Goal: Transaction & Acquisition: Purchase product/service

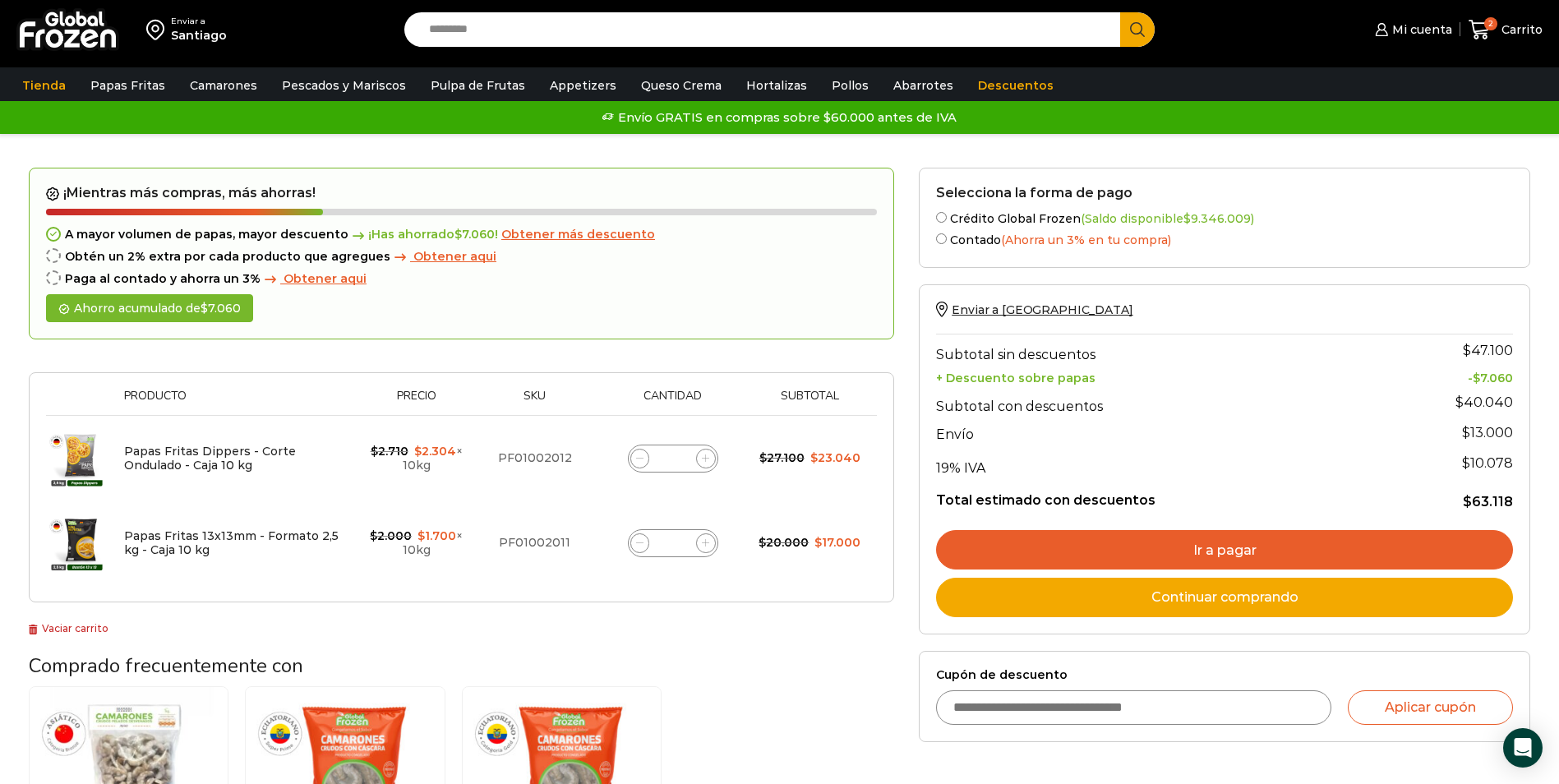
click at [595, 234] on span "Obtener más descuento" at bounding box center [577, 234] width 153 height 15
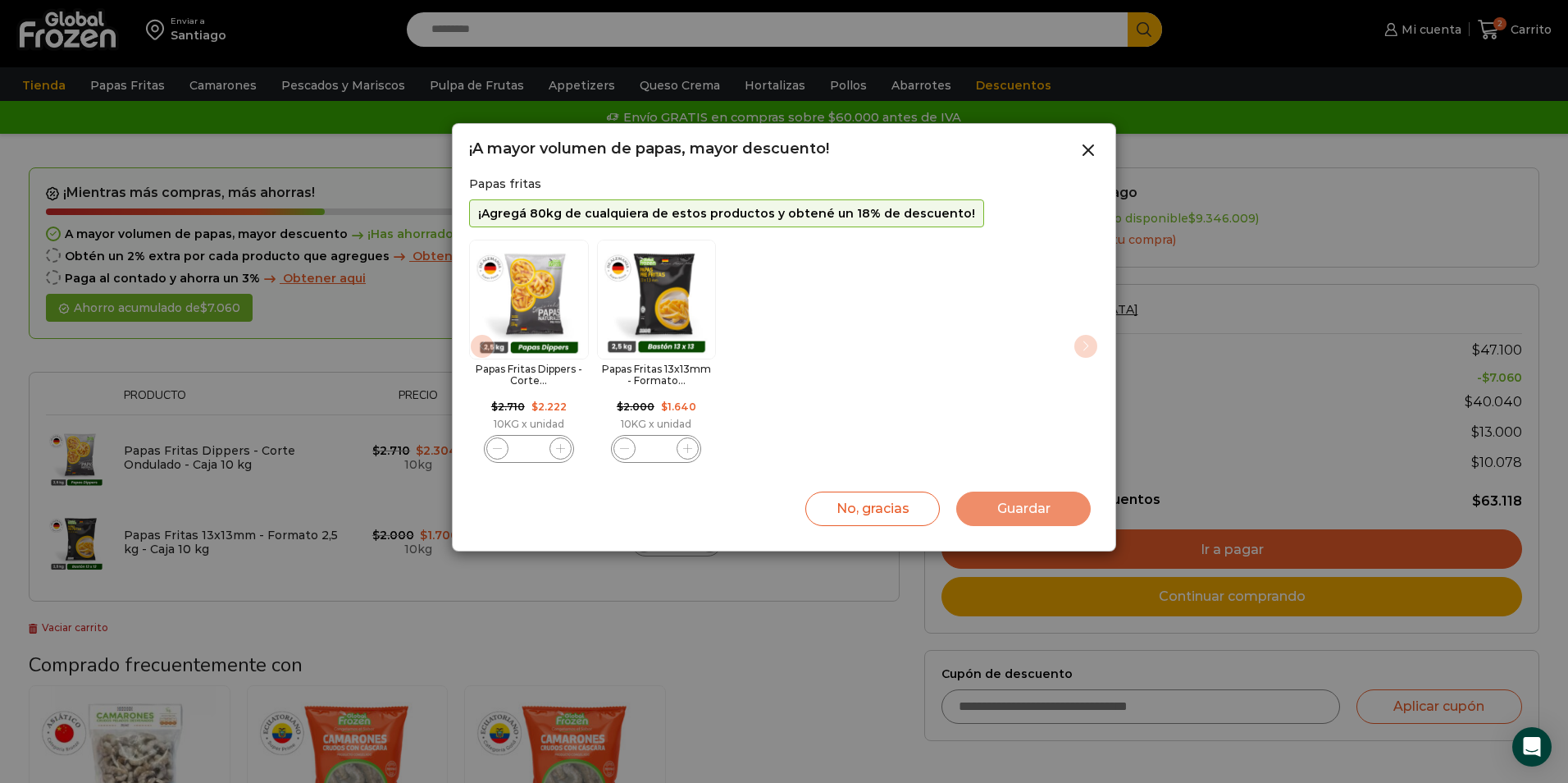
click at [559, 450] on icon "1 / 2" at bounding box center [561, 448] width 9 height 9
click at [563, 449] on icon "1 / 2" at bounding box center [561, 448] width 9 height 9
click at [561, 450] on icon "1 / 2" at bounding box center [561, 448] width 9 height 9
type input "*"
click at [691, 452] on icon "2 / 2" at bounding box center [687, 448] width 9 height 9
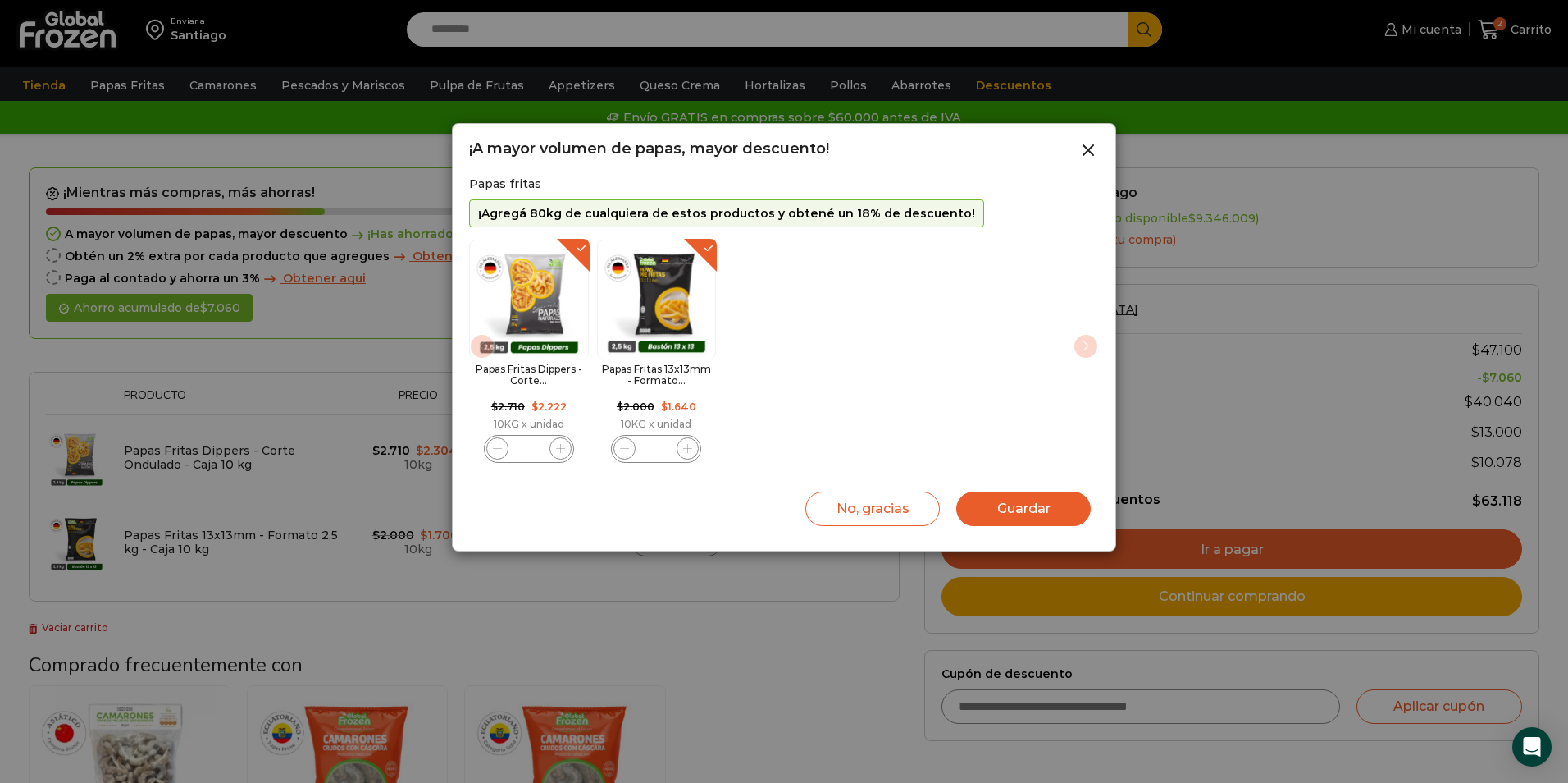
click at [691, 452] on icon "2 / 2" at bounding box center [687, 448] width 9 height 9
type input "*"
click at [1000, 498] on button "Guardar" at bounding box center [1023, 509] width 134 height 34
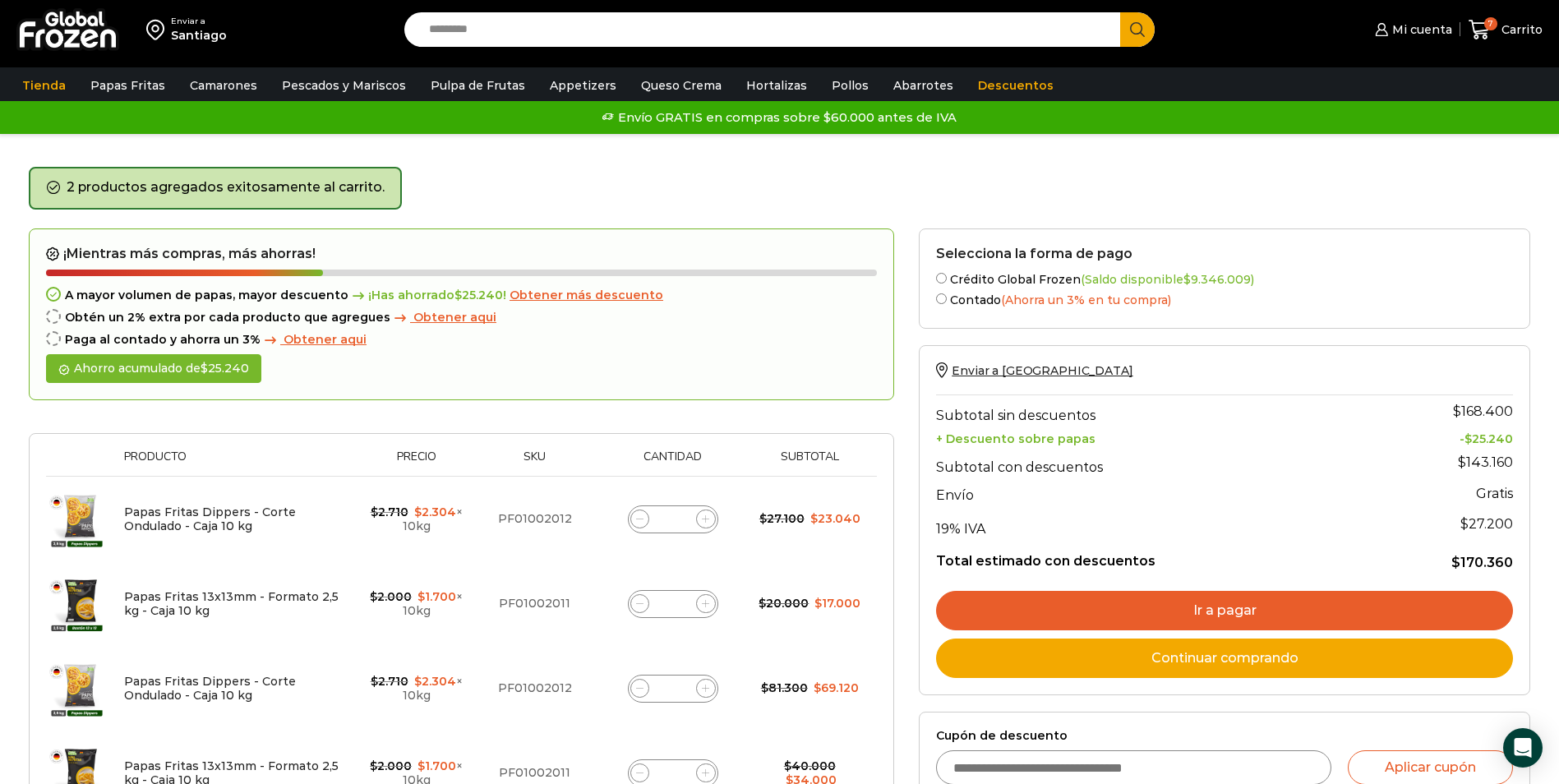
click at [436, 321] on span "Obtener aqui" at bounding box center [455, 317] width 83 height 15
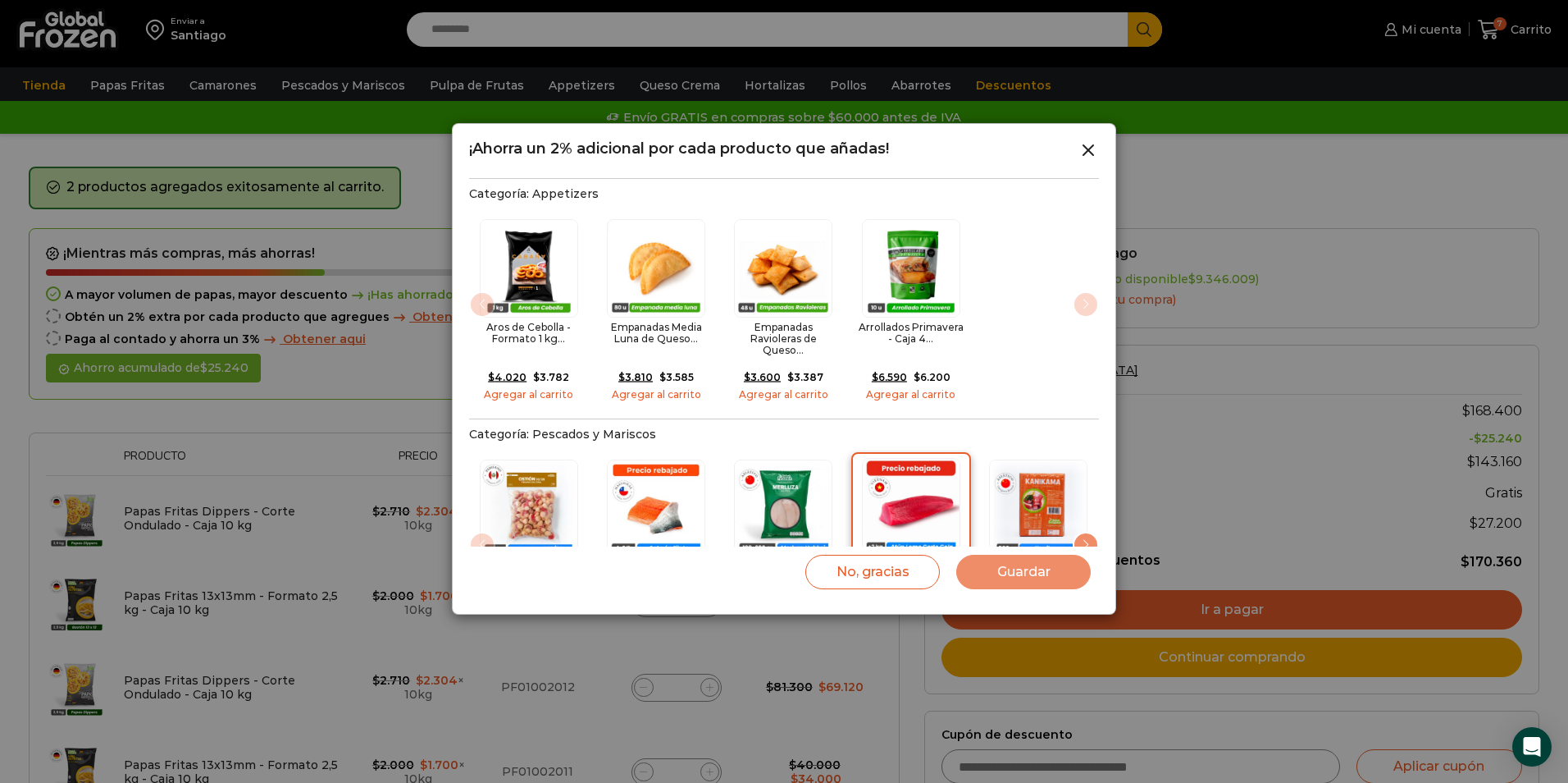
scroll to position [328, 0]
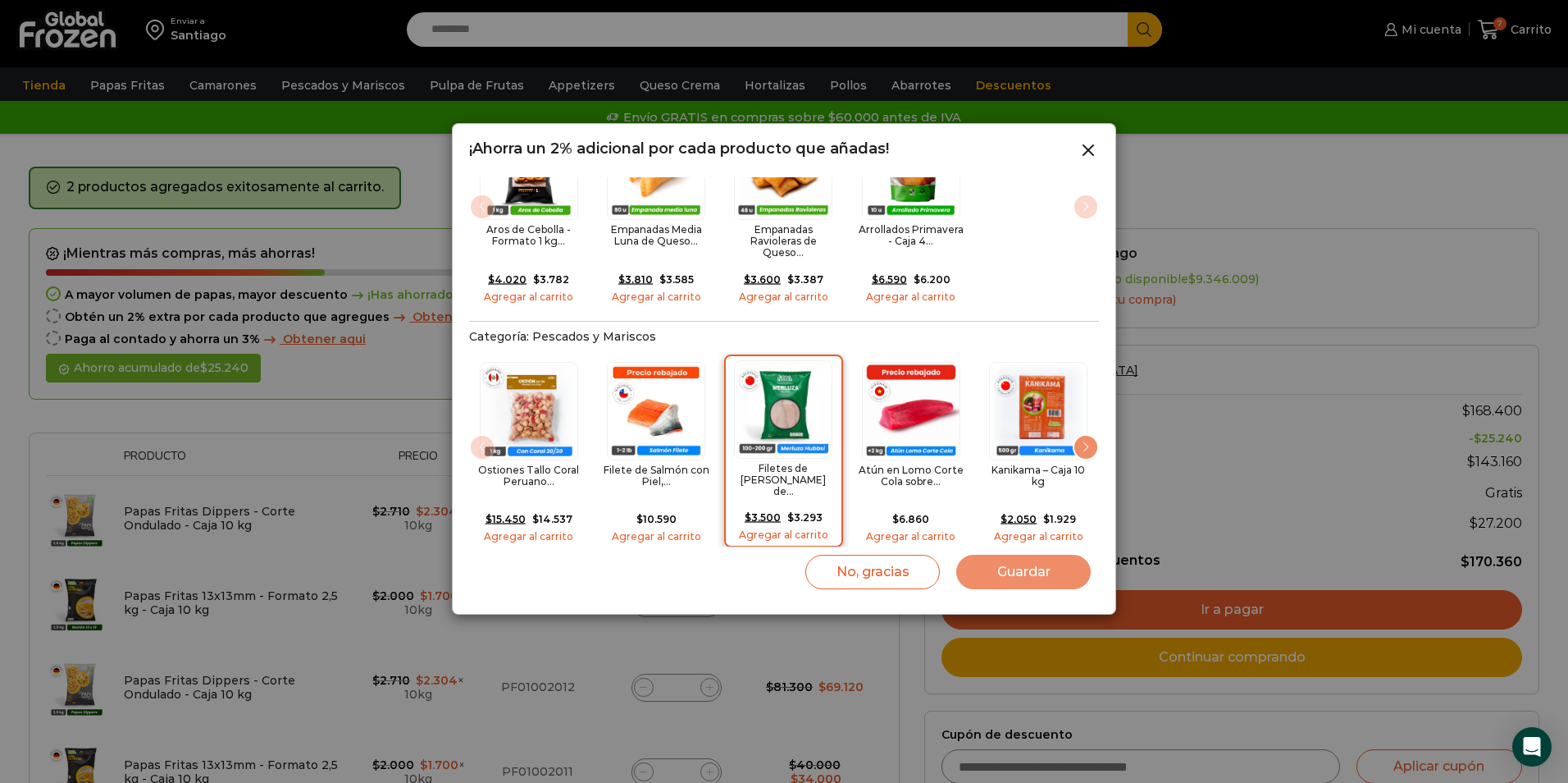
click at [795, 392] on img "3 / 20" at bounding box center [783, 409] width 98 height 98
click at [1027, 562] on button "Guardar" at bounding box center [1023, 572] width 134 height 34
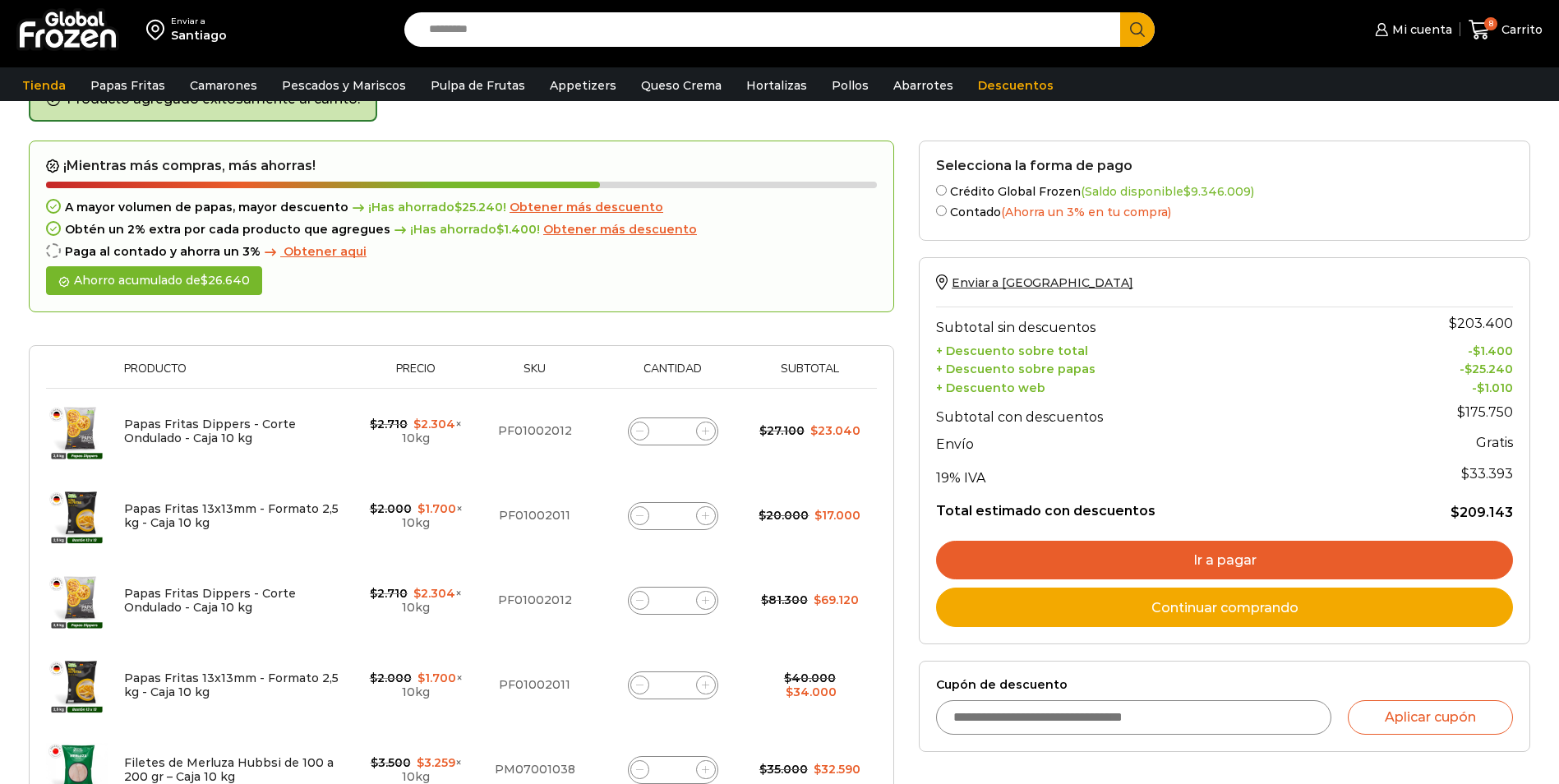
scroll to position [246, 0]
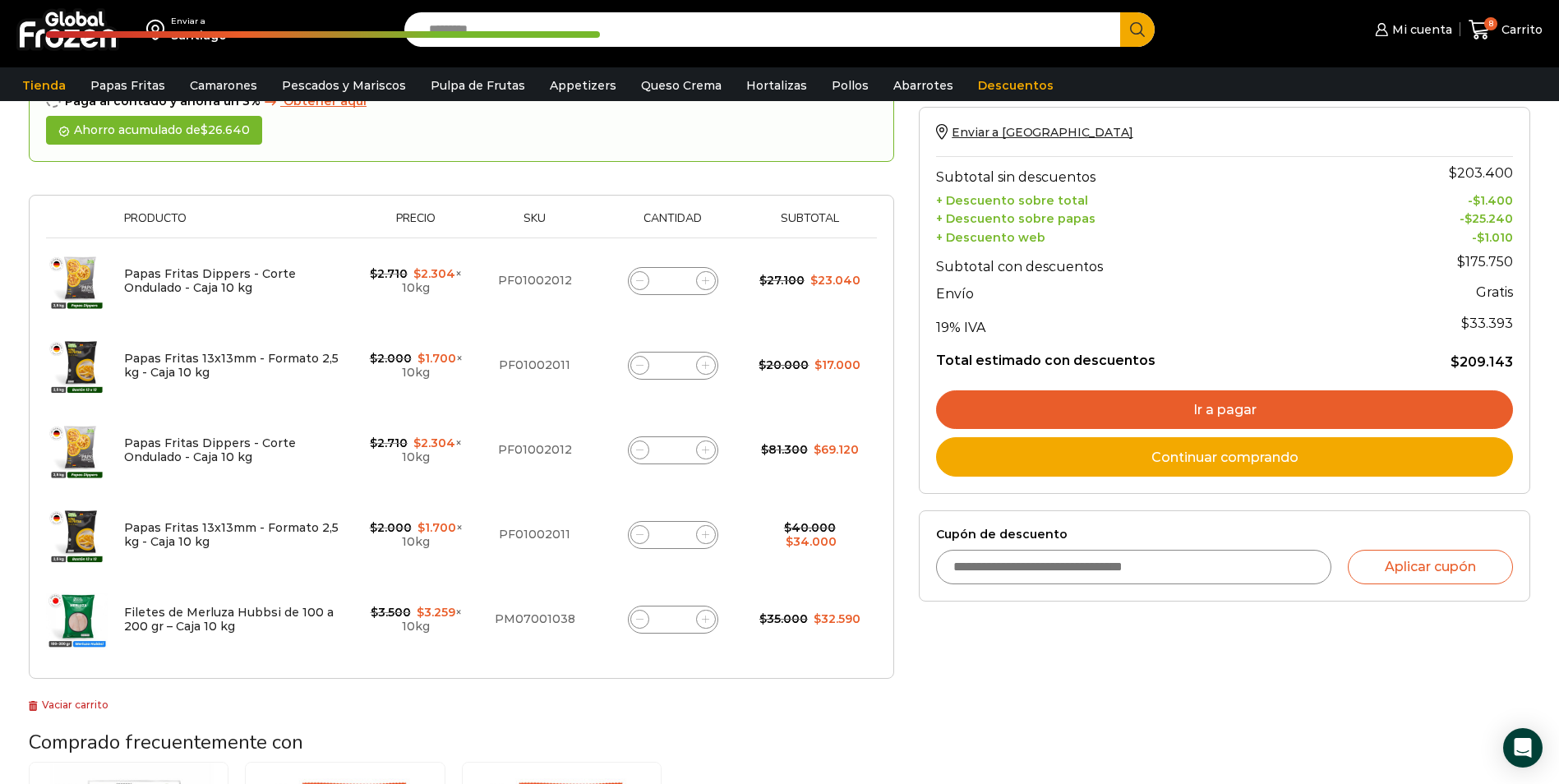
click at [702, 619] on icon at bounding box center [705, 619] width 8 height 8
type input "*"
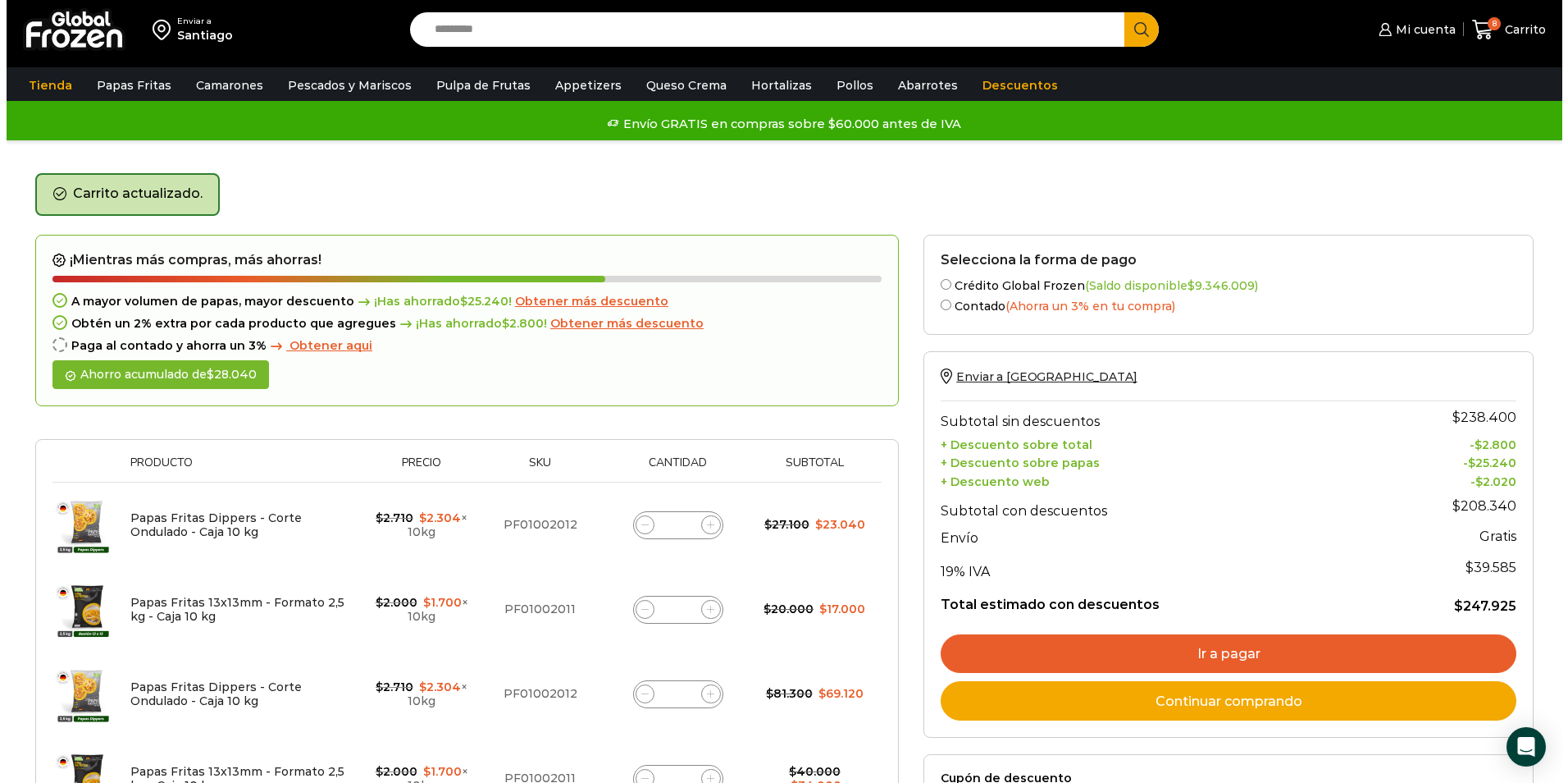
scroll to position [0, 0]
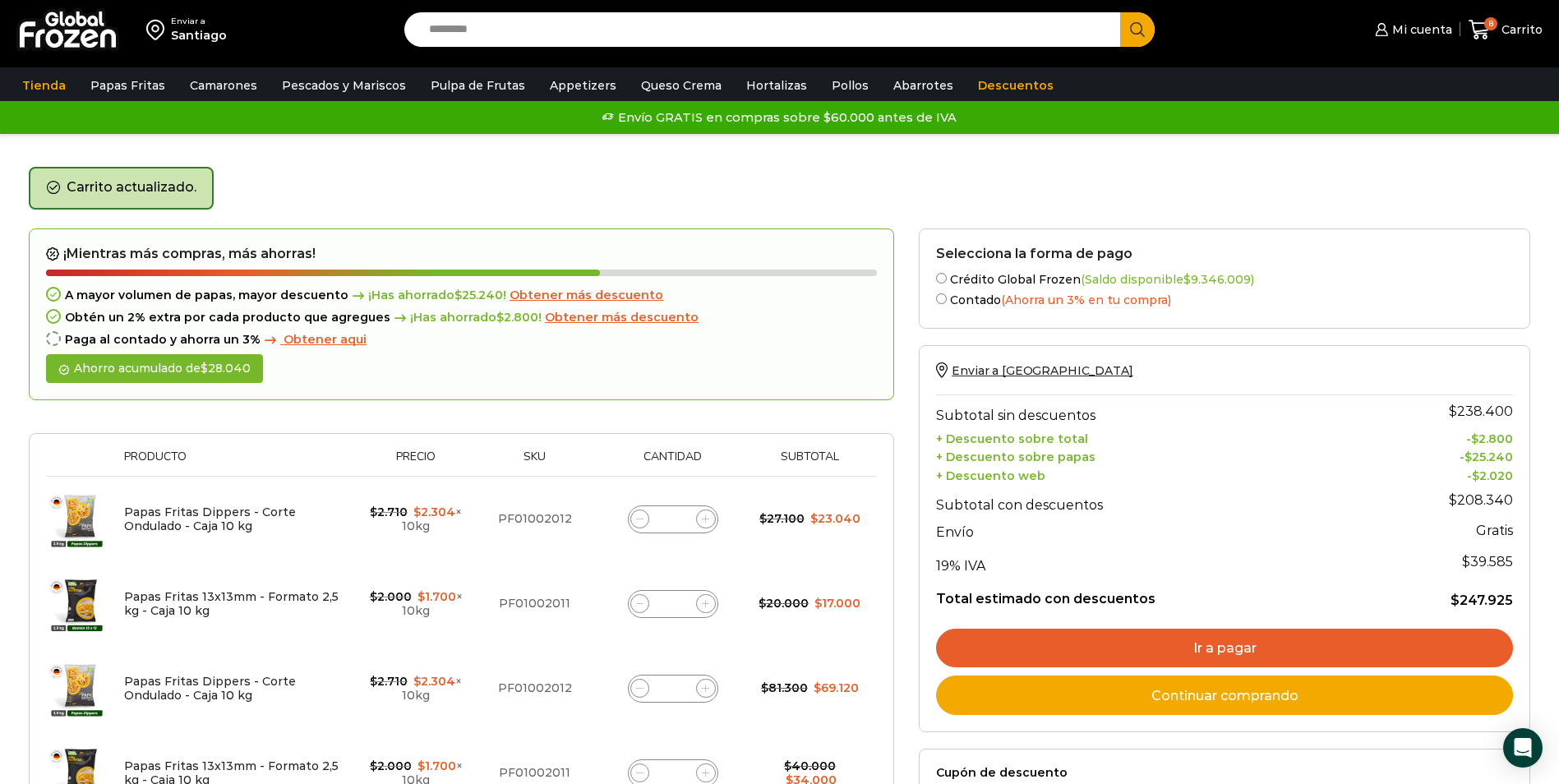
click at [577, 295] on span "Obtener más descuento" at bounding box center [586, 294] width 153 height 15
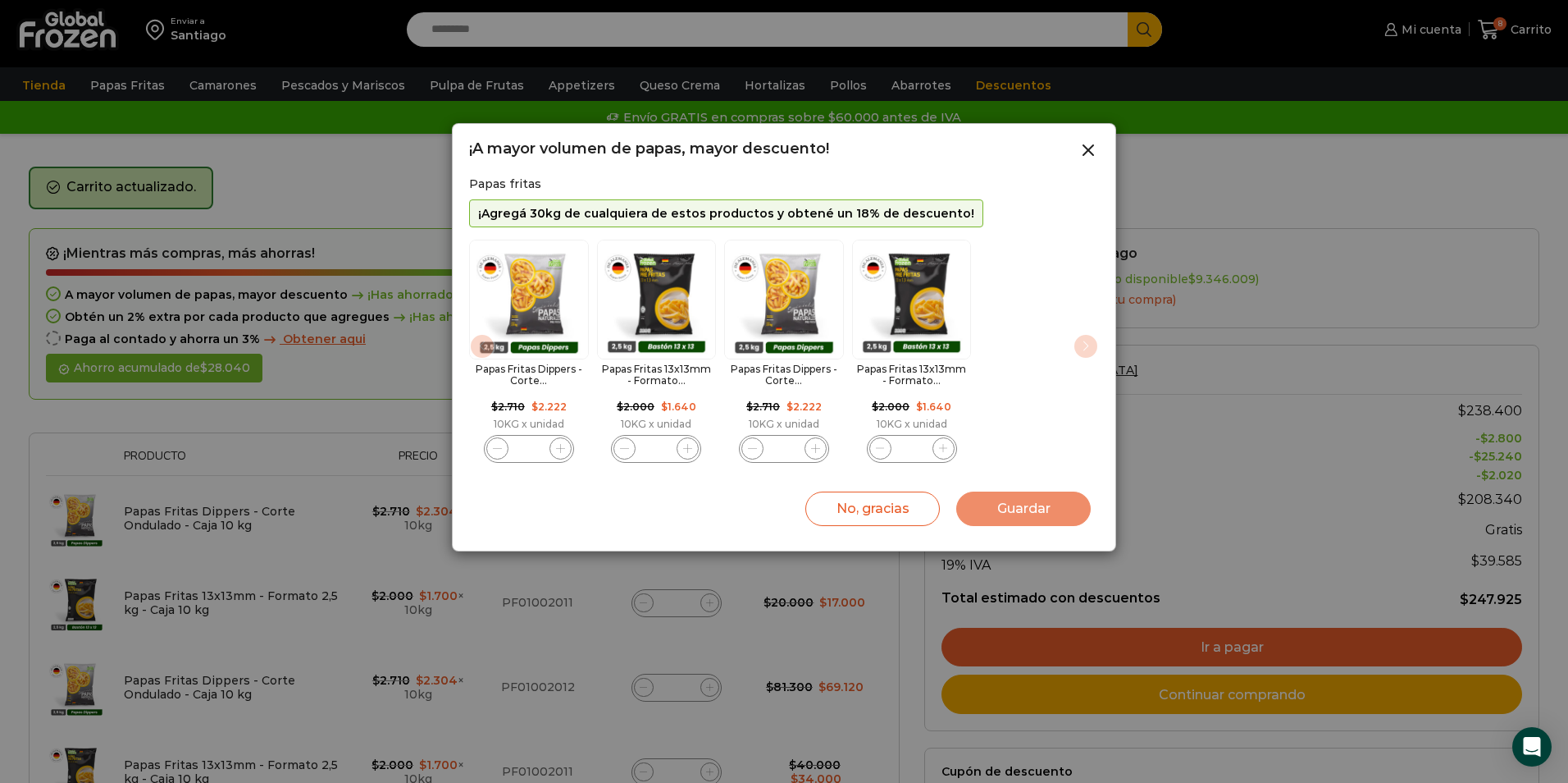
click at [822, 451] on span "3 / 4" at bounding box center [815, 449] width 22 height 22
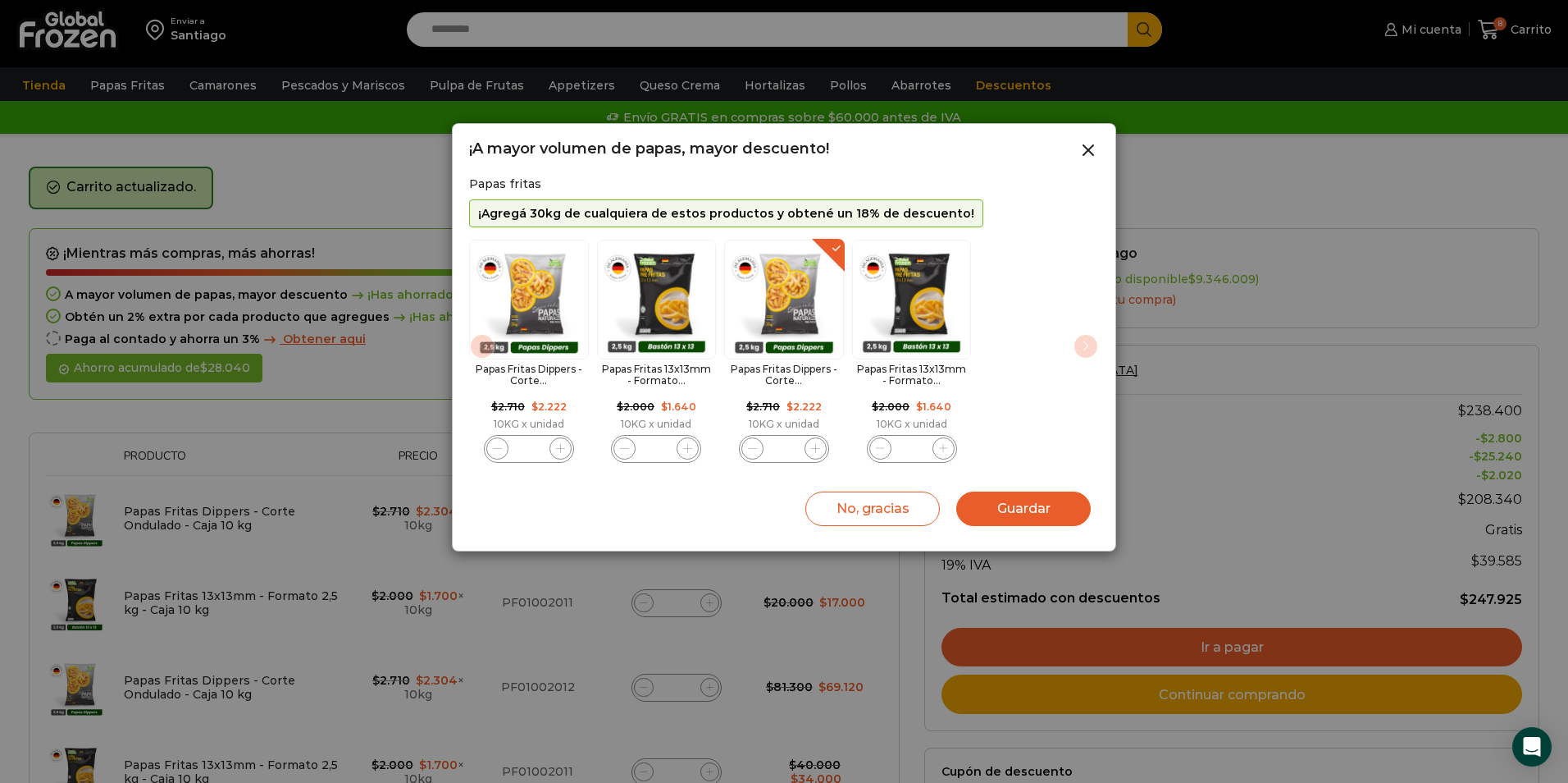
click at [822, 451] on span "3 / 4" at bounding box center [815, 449] width 22 height 22
type input "**"
click at [999, 494] on button "Guardar" at bounding box center [1023, 509] width 134 height 34
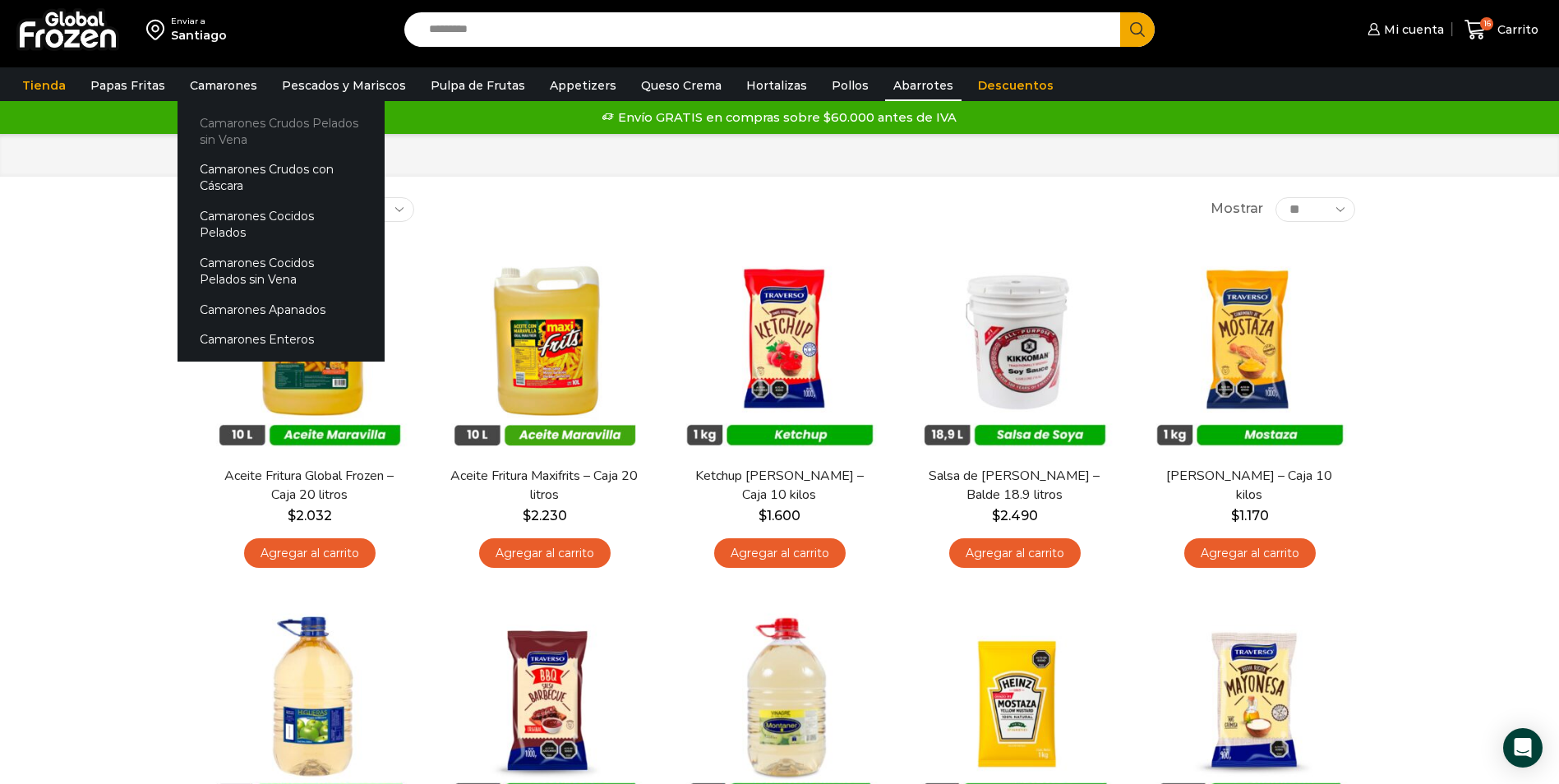
click at [238, 135] on link "Camarones Crudos Pelados sin Vena" at bounding box center [281, 131] width 207 height 47
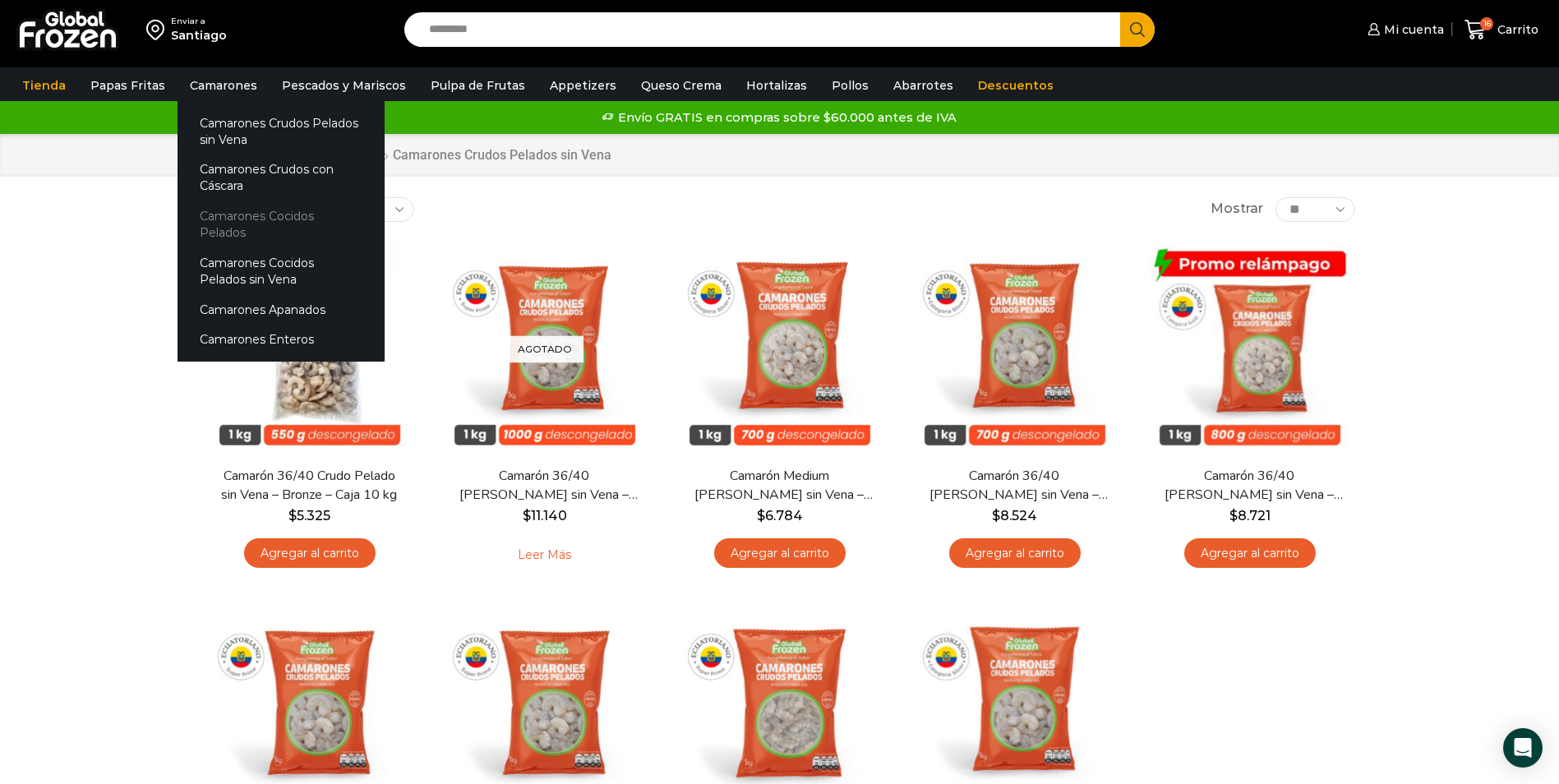
click at [276, 219] on link "Camarones Cocidos Pelados" at bounding box center [281, 224] width 207 height 47
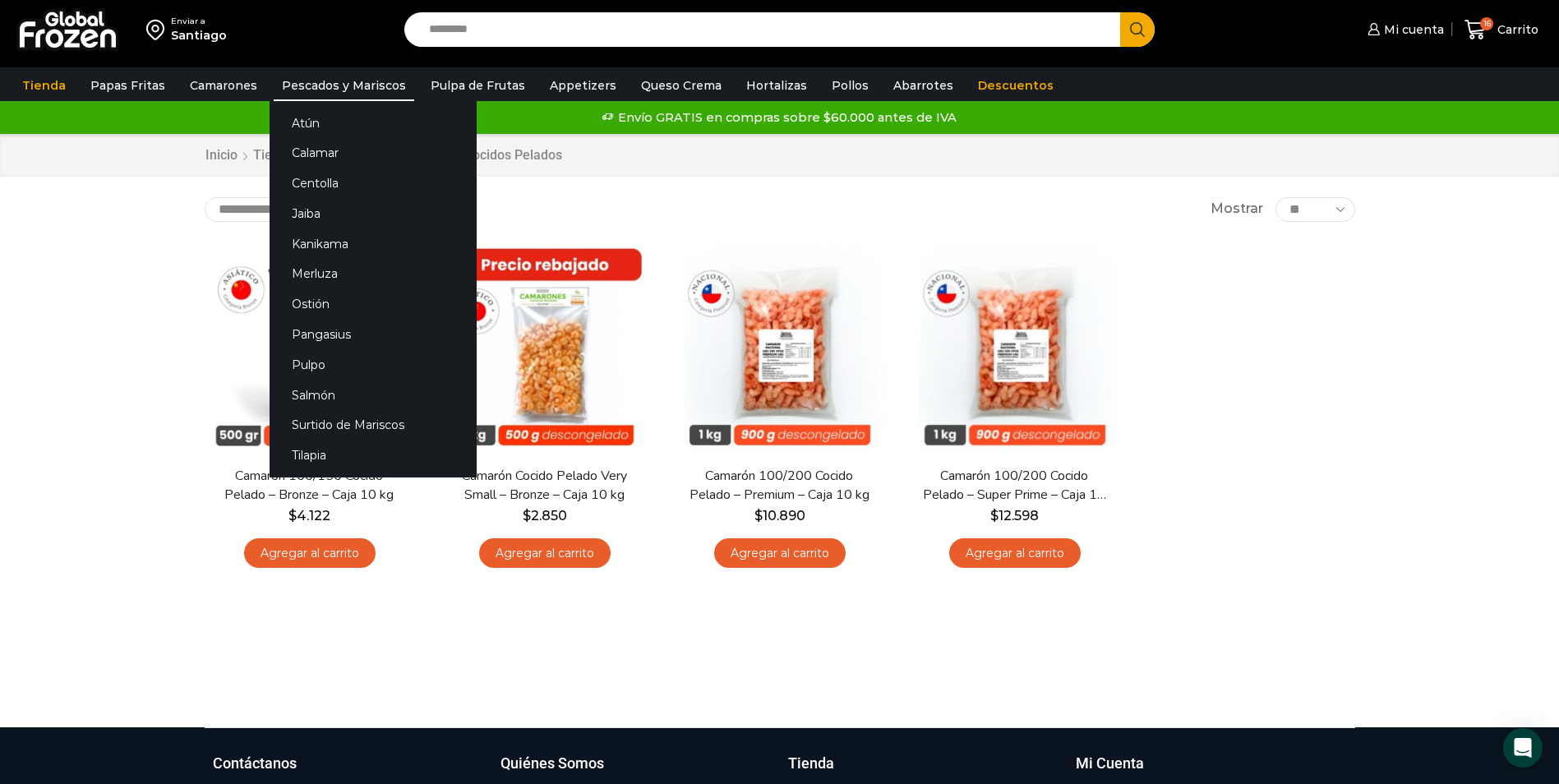
click at [325, 87] on link "Pescados y Mariscos" at bounding box center [344, 86] width 140 height 31
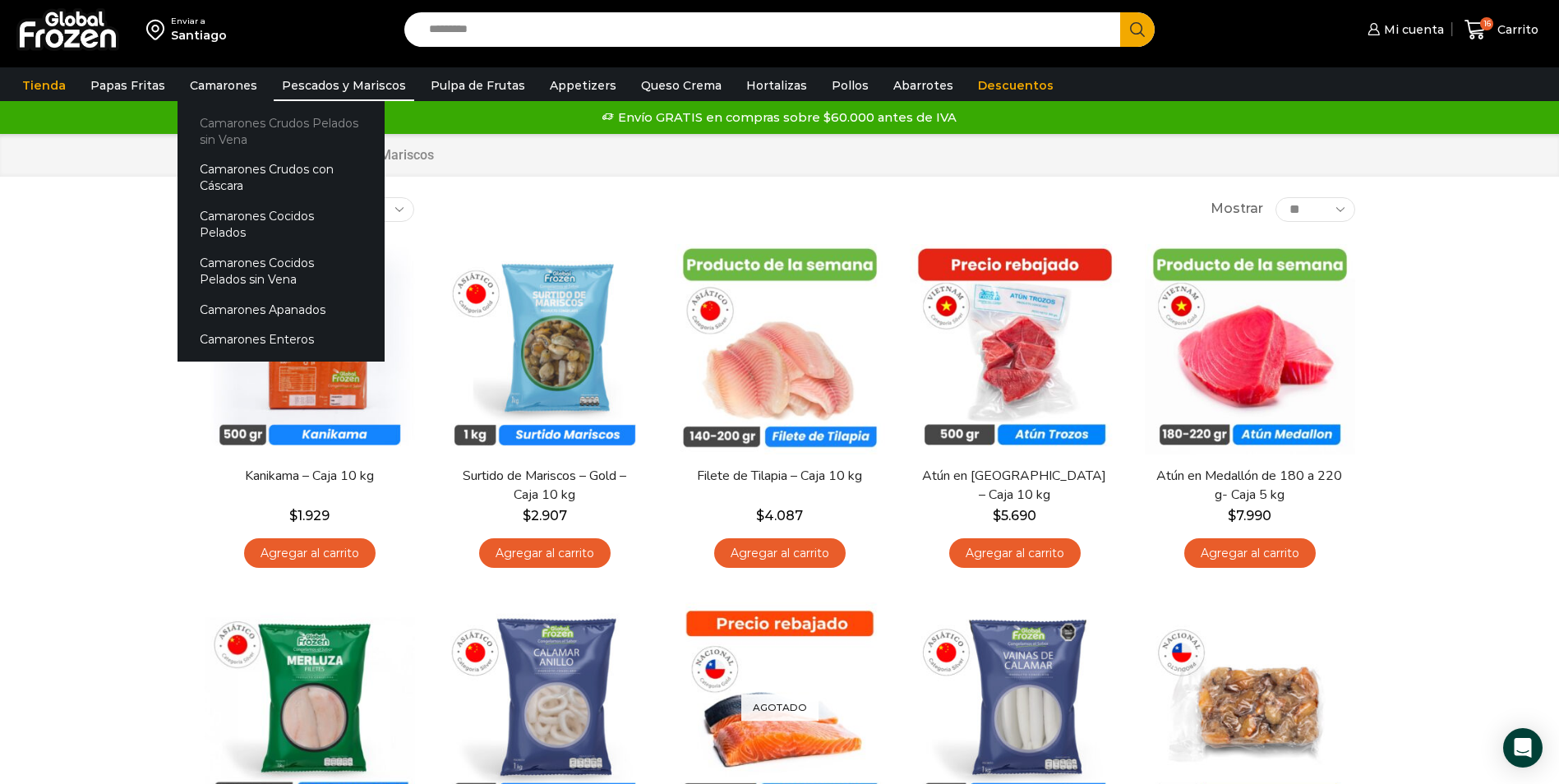
click at [219, 129] on link "Camarones Crudos Pelados sin Vena" at bounding box center [281, 131] width 207 height 47
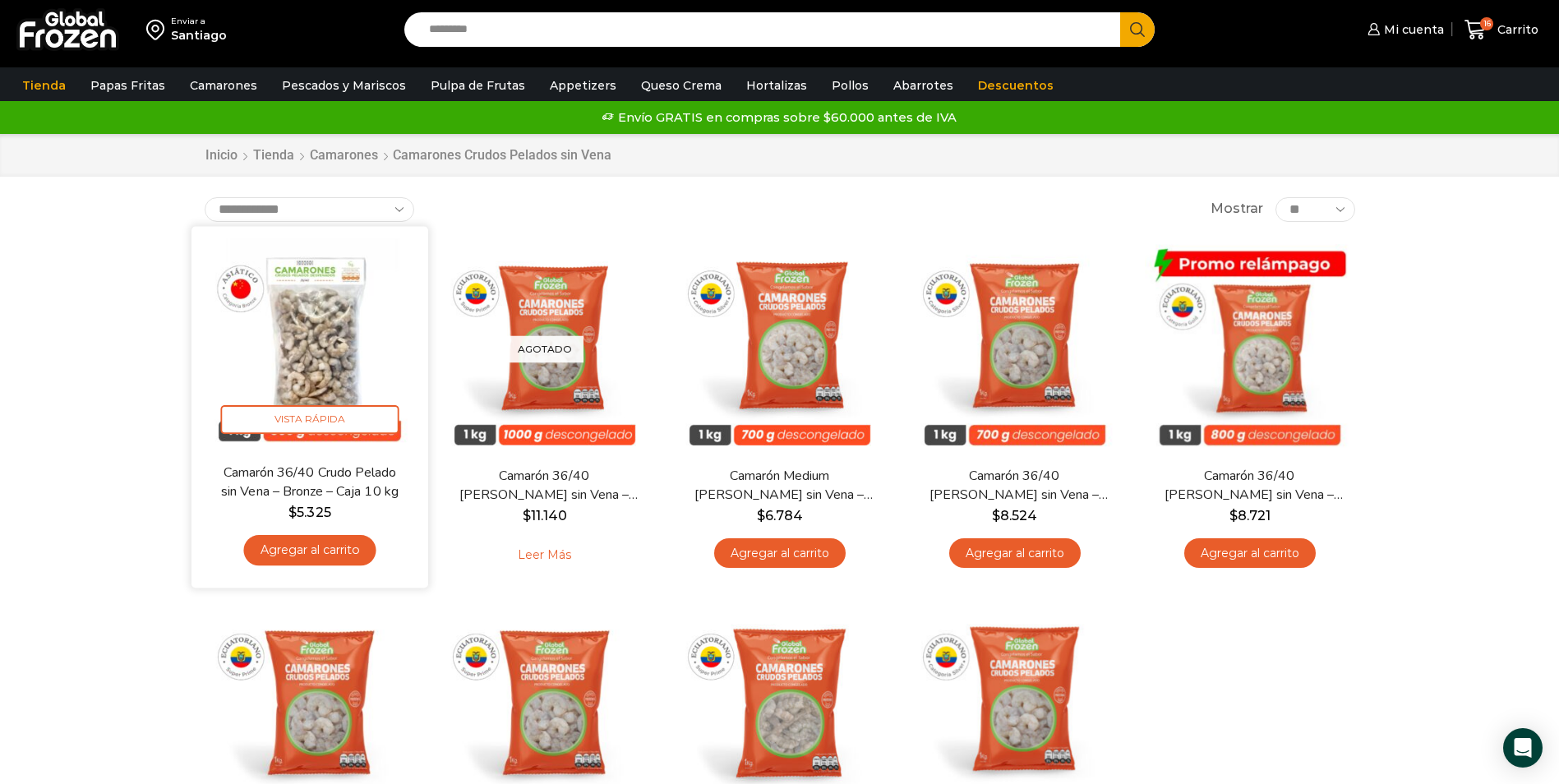
click at [297, 359] on img at bounding box center [310, 344] width 212 height 212
click at [315, 359] on img at bounding box center [310, 344] width 212 height 212
click at [316, 419] on span "Vista Rápida" at bounding box center [309, 419] width 178 height 29
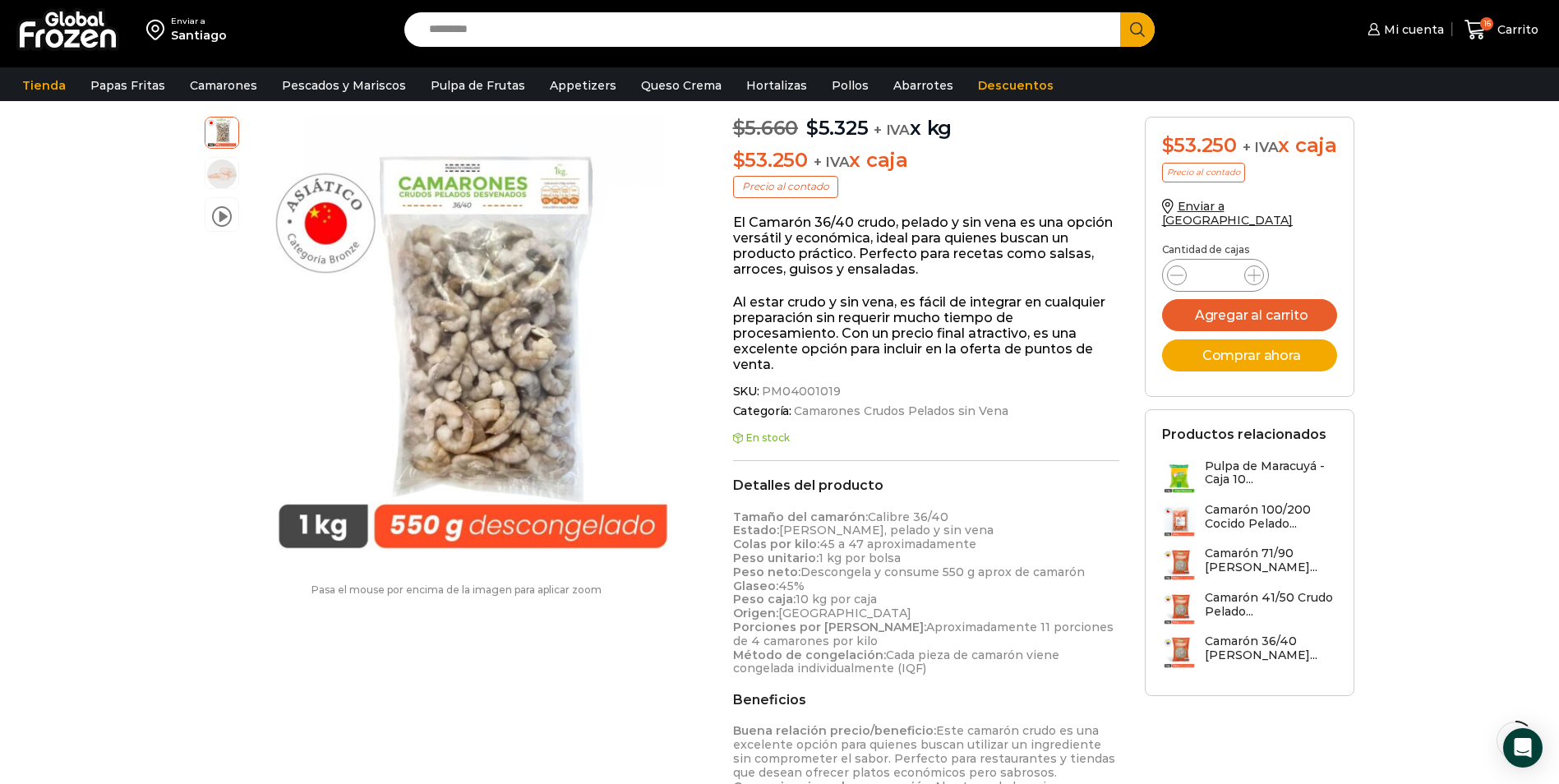
scroll to position [247, 0]
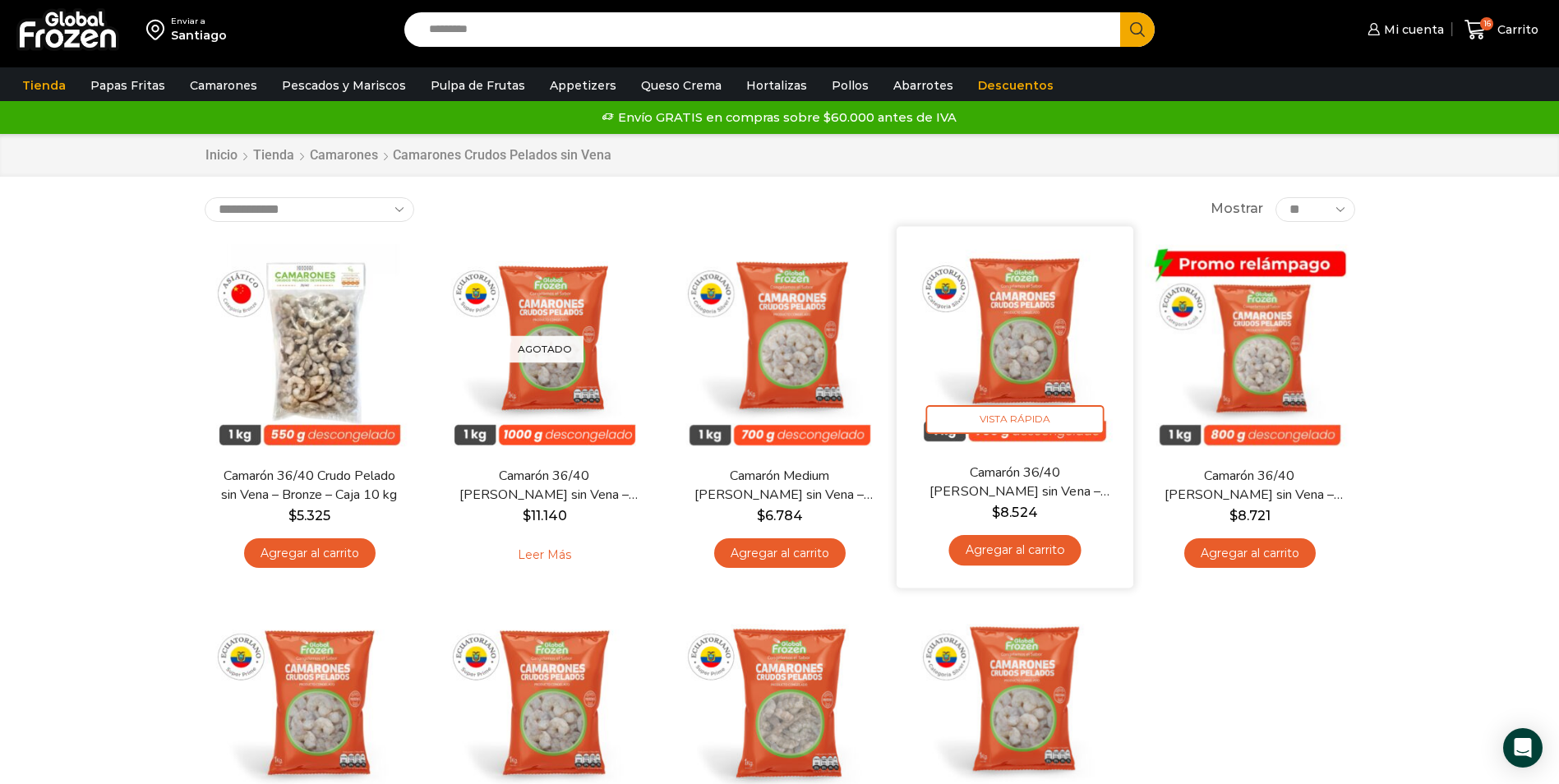
click at [1020, 366] on img at bounding box center [1015, 344] width 212 height 212
click at [1045, 413] on span "Vista Rápida" at bounding box center [1015, 419] width 178 height 29
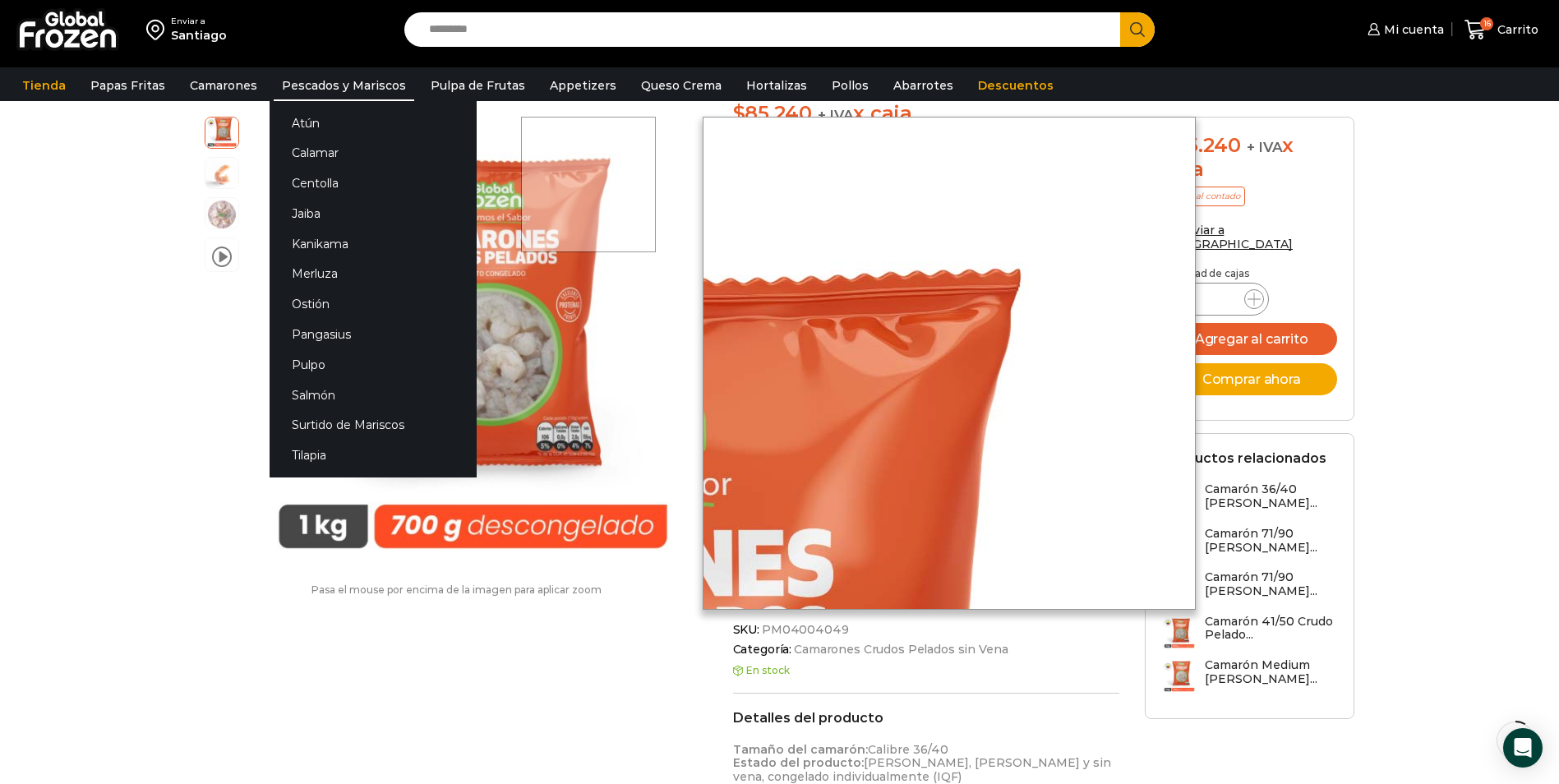
scroll to position [165, 0]
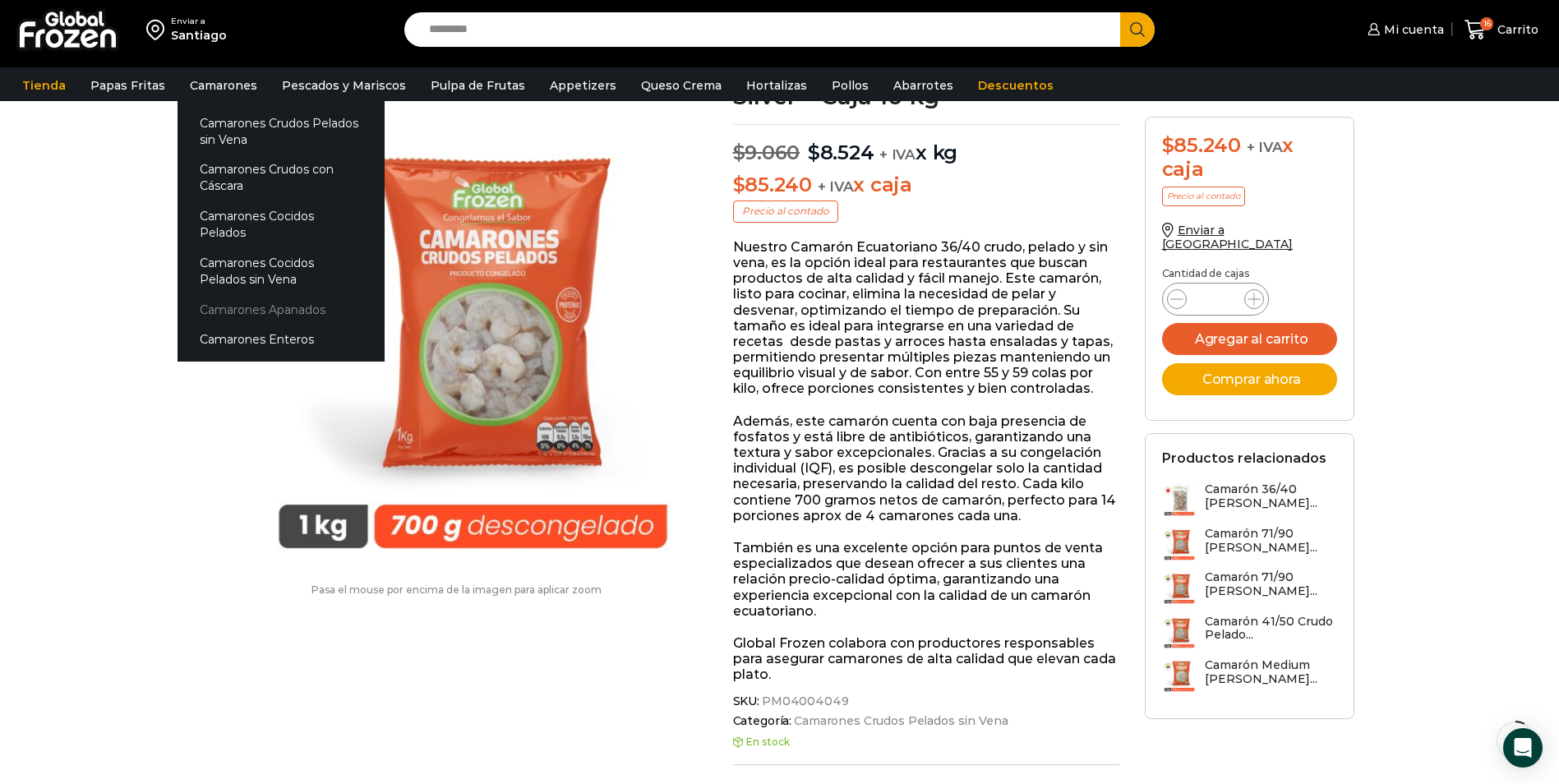
click at [306, 294] on link "Camarones Apanados" at bounding box center [281, 310] width 207 height 31
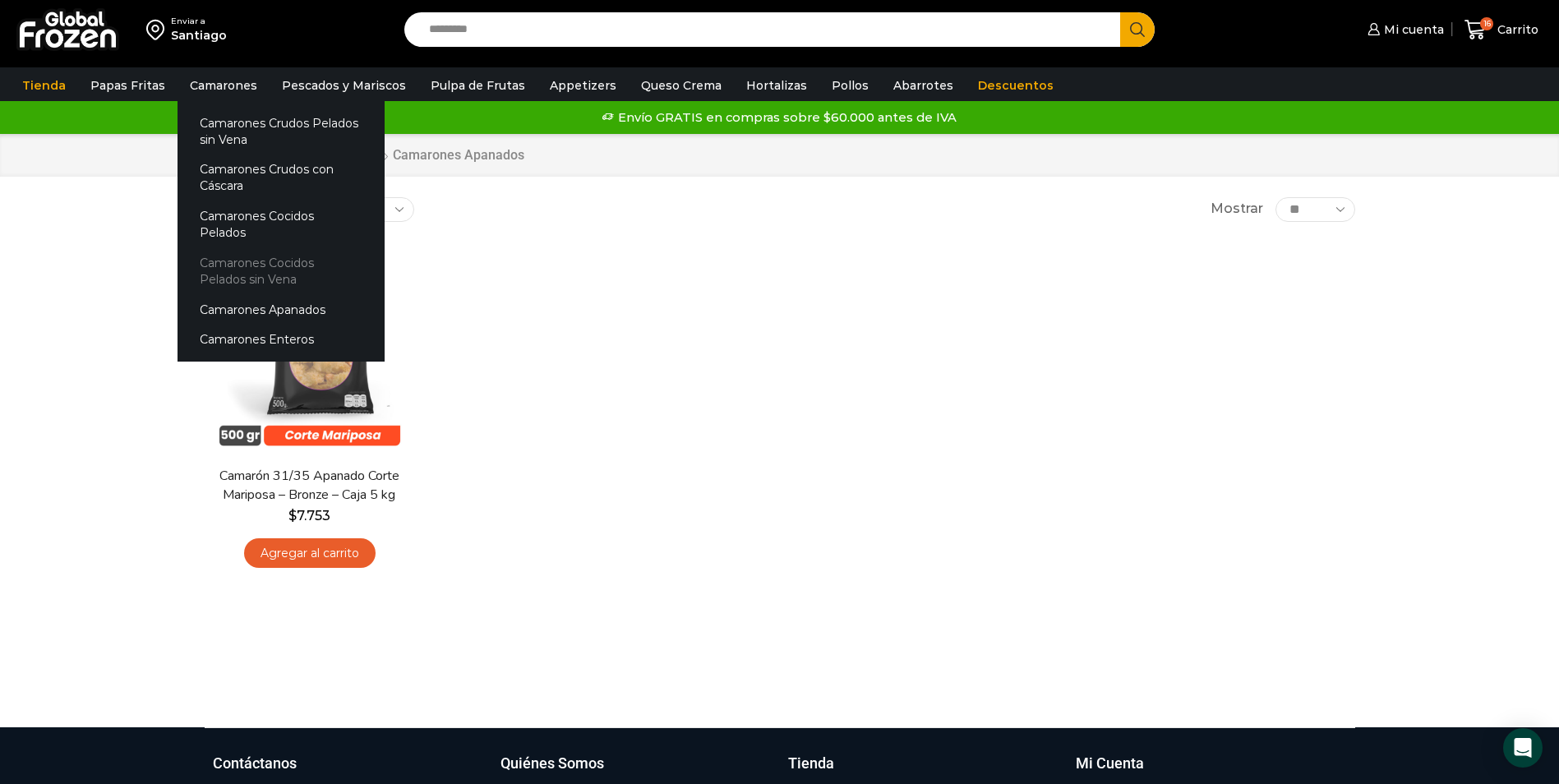
click at [246, 256] on link "Camarones Cocidos Pelados sin Vena" at bounding box center [281, 270] width 207 height 47
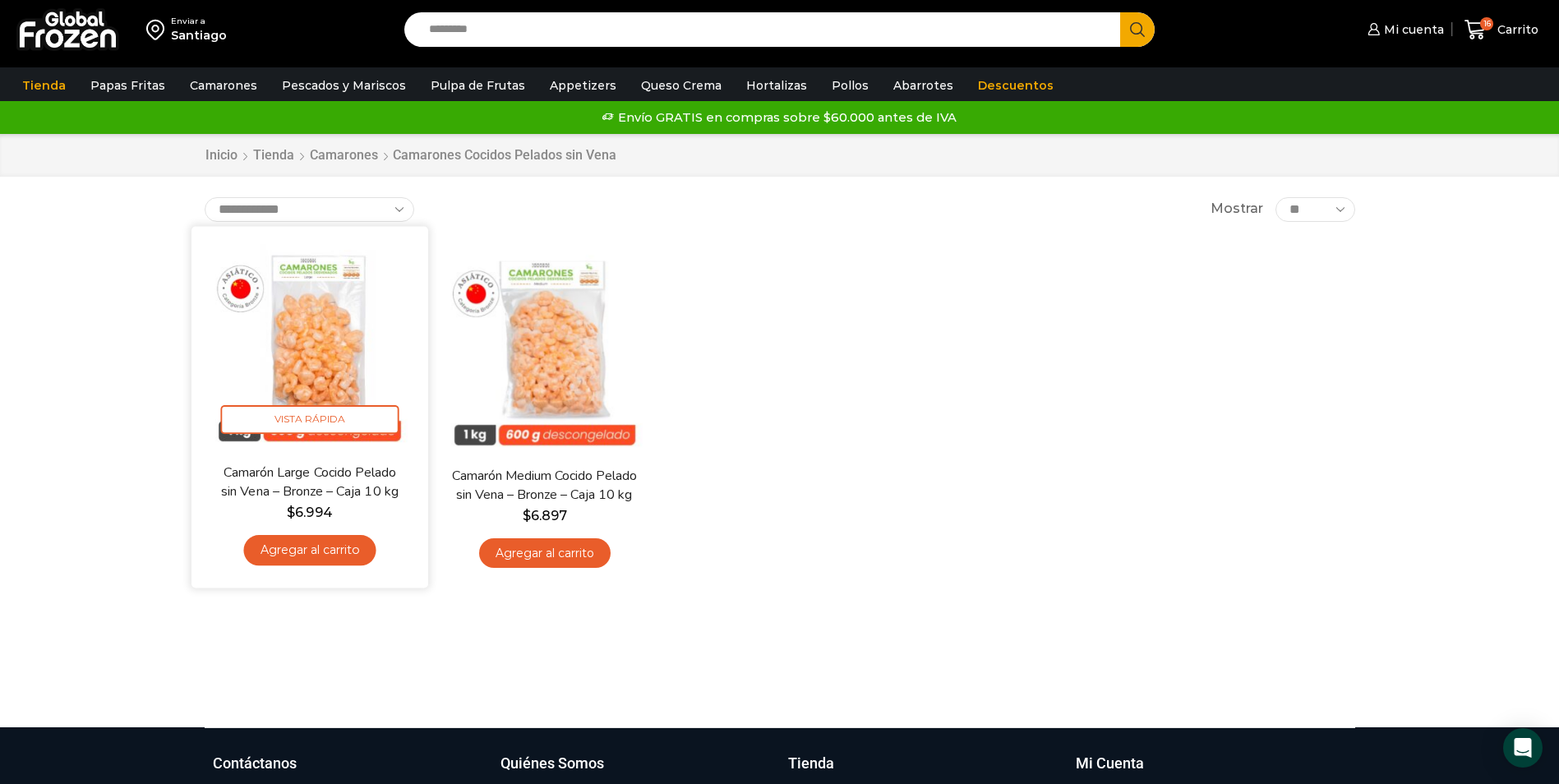
click at [325, 372] on img at bounding box center [310, 344] width 212 height 212
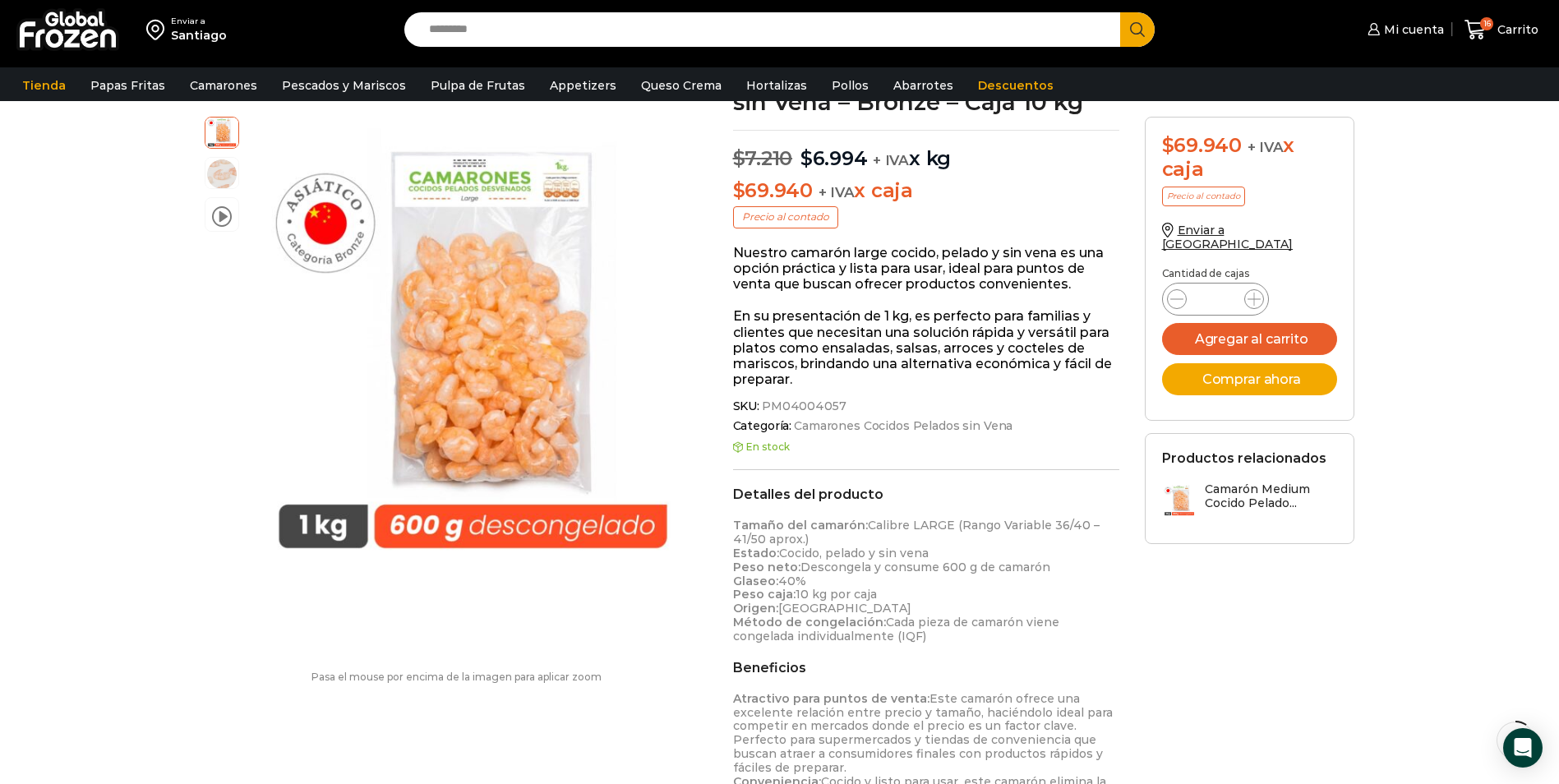
scroll to position [165, 0]
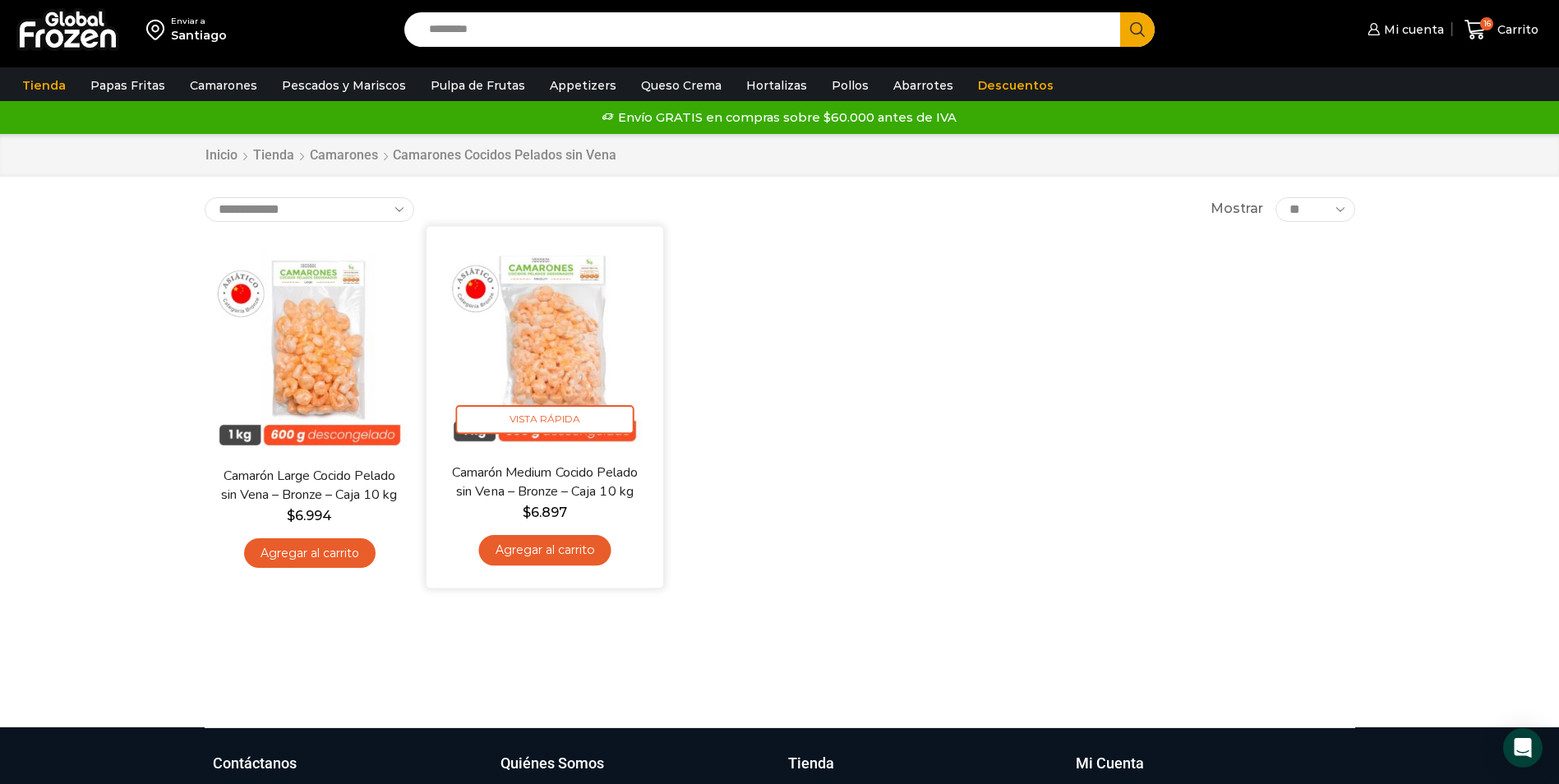
click at [558, 370] on img at bounding box center [544, 344] width 212 height 212
click at [567, 406] on span "Vista Rápida" at bounding box center [544, 419] width 178 height 29
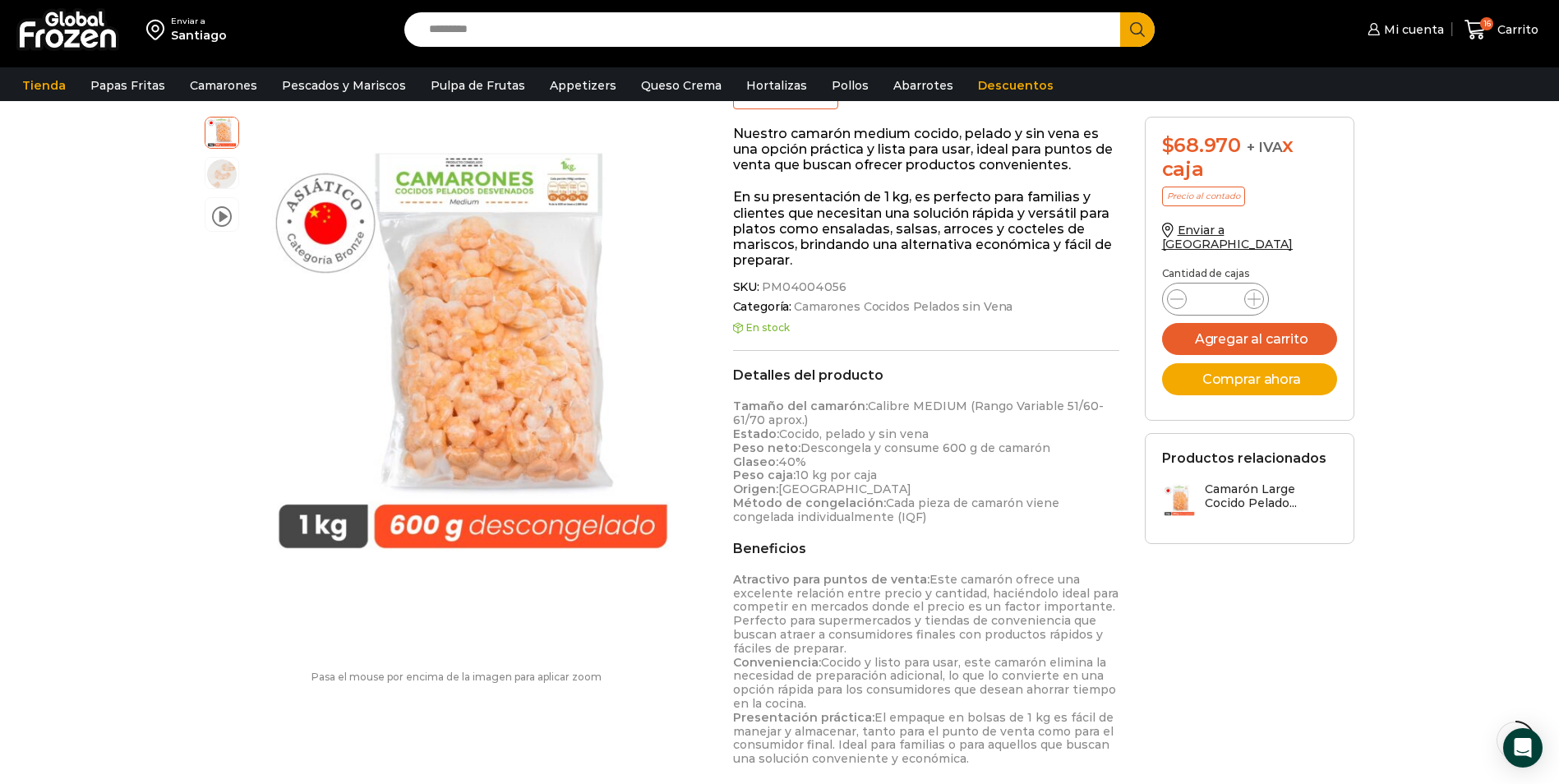
scroll to position [330, 0]
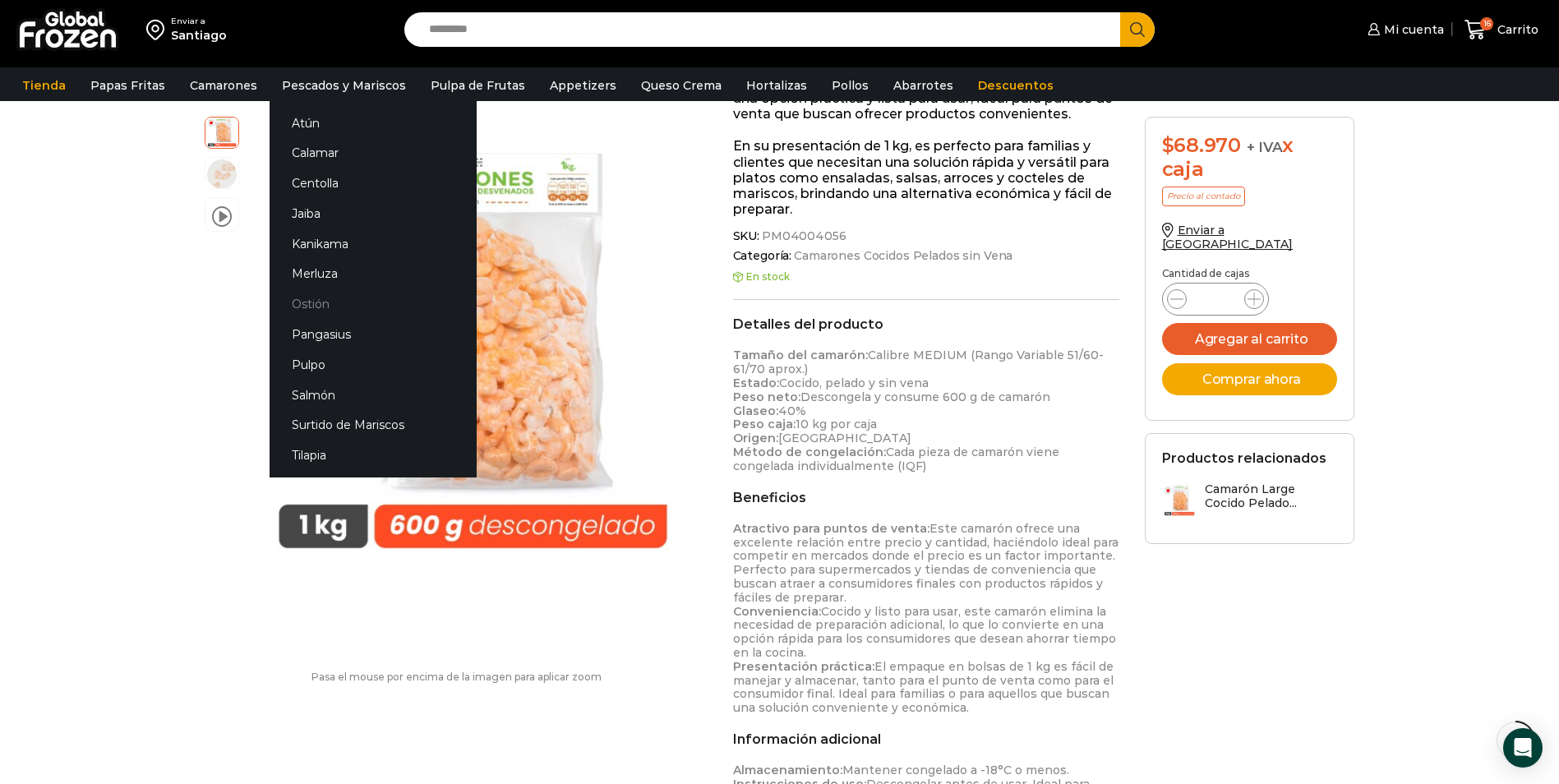
click at [310, 305] on link "Ostión" at bounding box center [373, 305] width 207 height 31
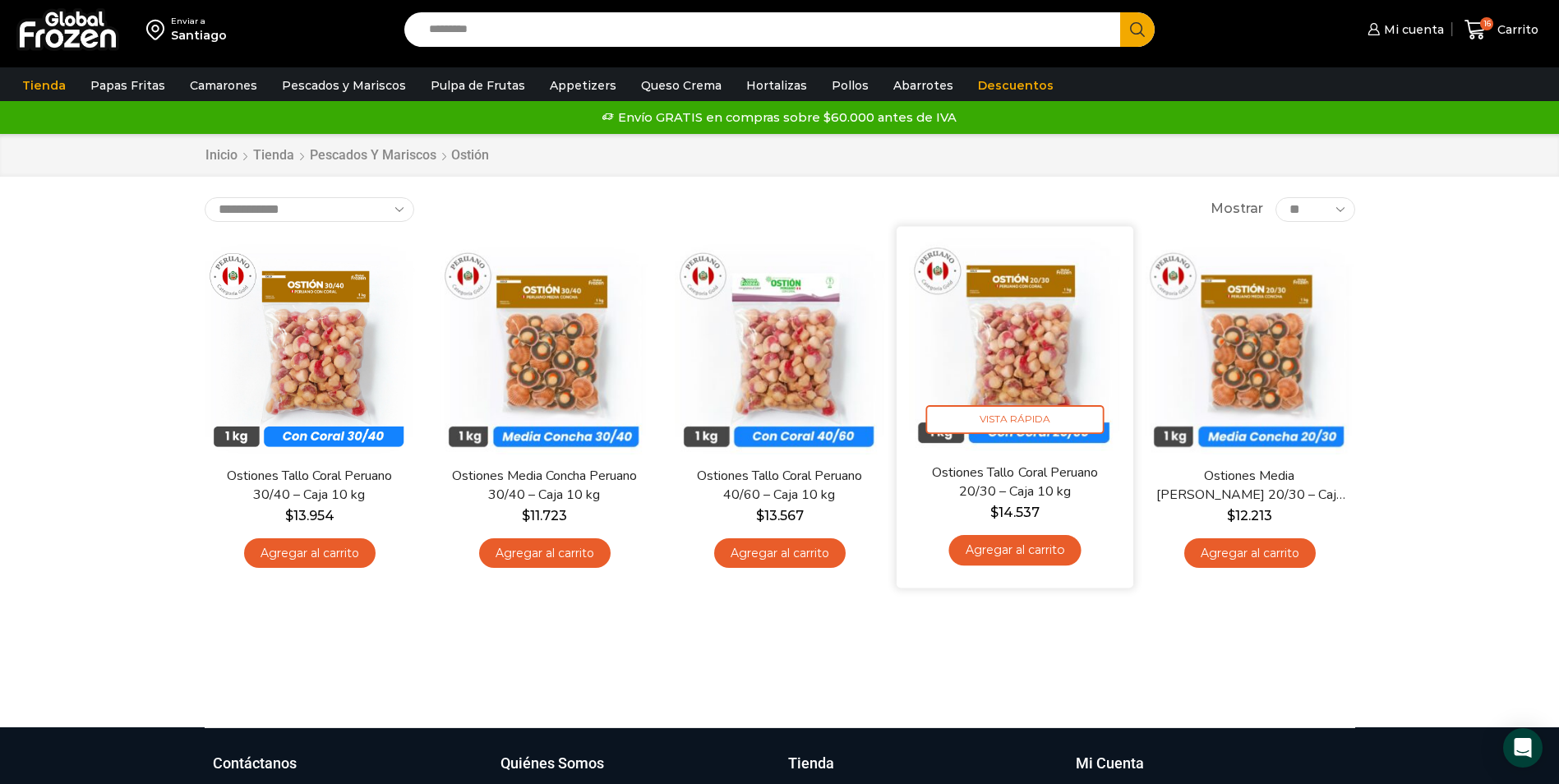
click at [982, 374] on img at bounding box center [1015, 344] width 212 height 212
click at [1020, 411] on span "Vista Rápida" at bounding box center [1015, 419] width 178 height 29
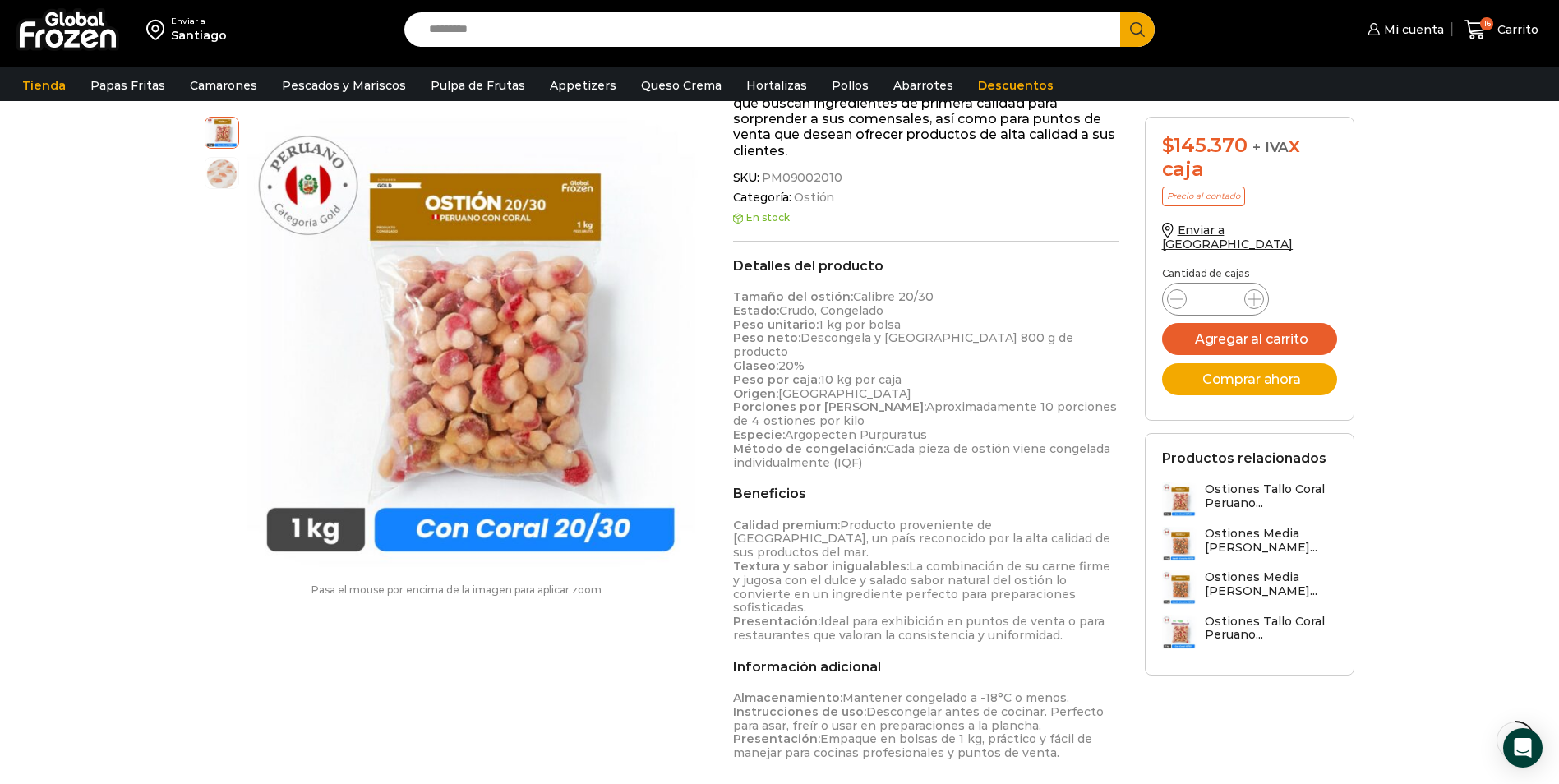
scroll to position [494, 0]
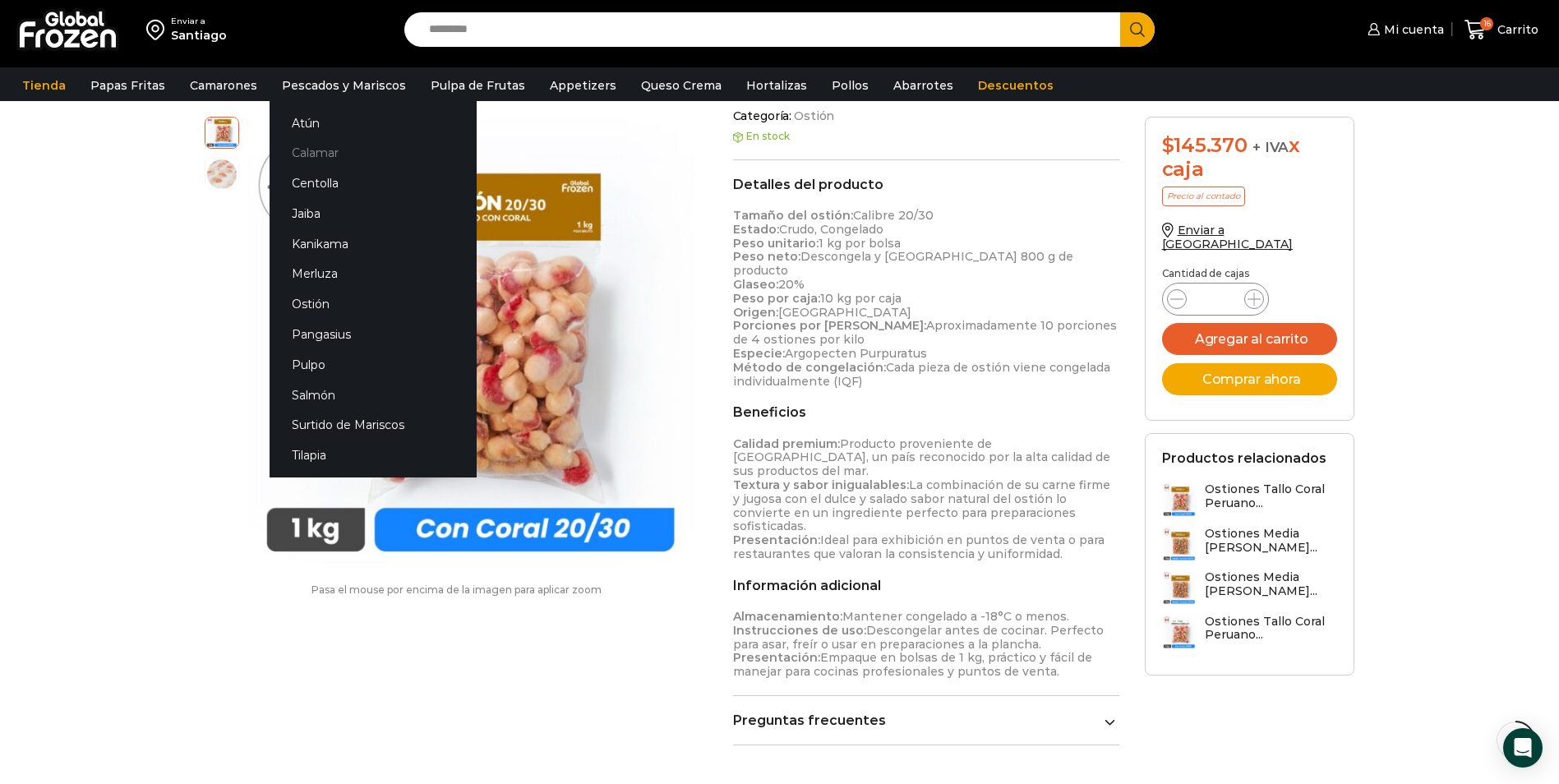
click at [303, 158] on link "Calamar" at bounding box center [373, 153] width 207 height 31
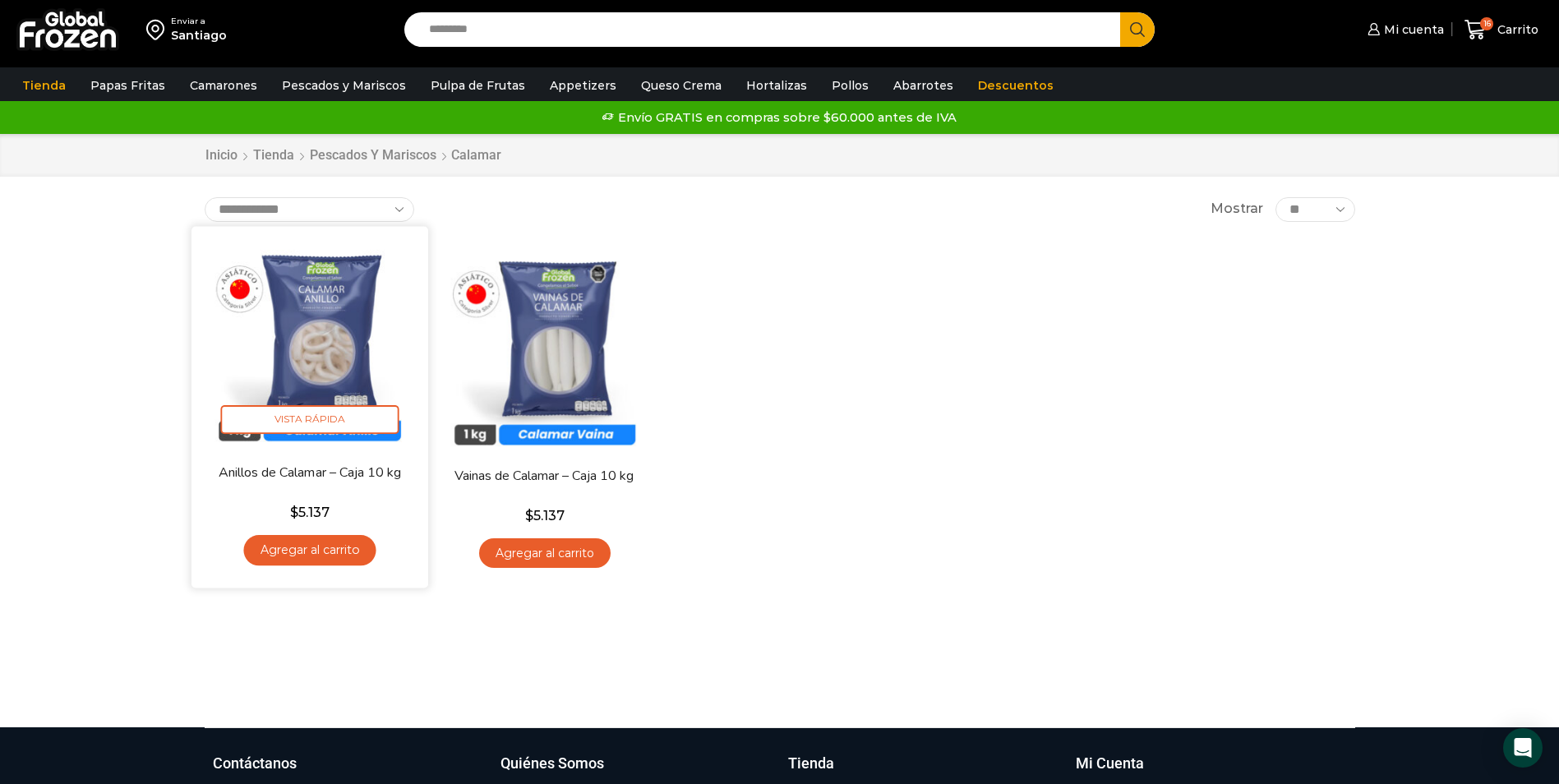
click at [360, 353] on img at bounding box center [310, 344] width 212 height 212
